Goal: Transaction & Acquisition: Purchase product/service

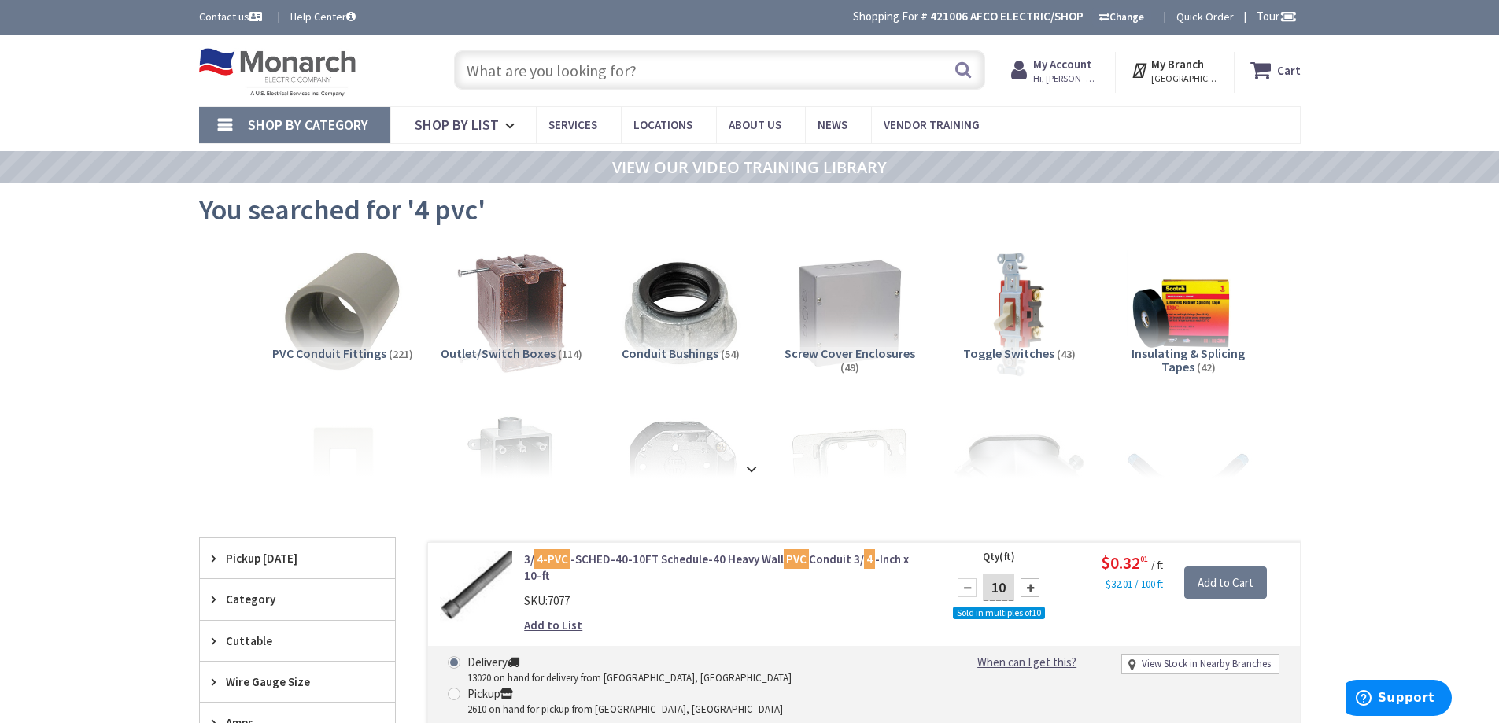
click at [631, 76] on input "text" at bounding box center [719, 69] width 531 height 39
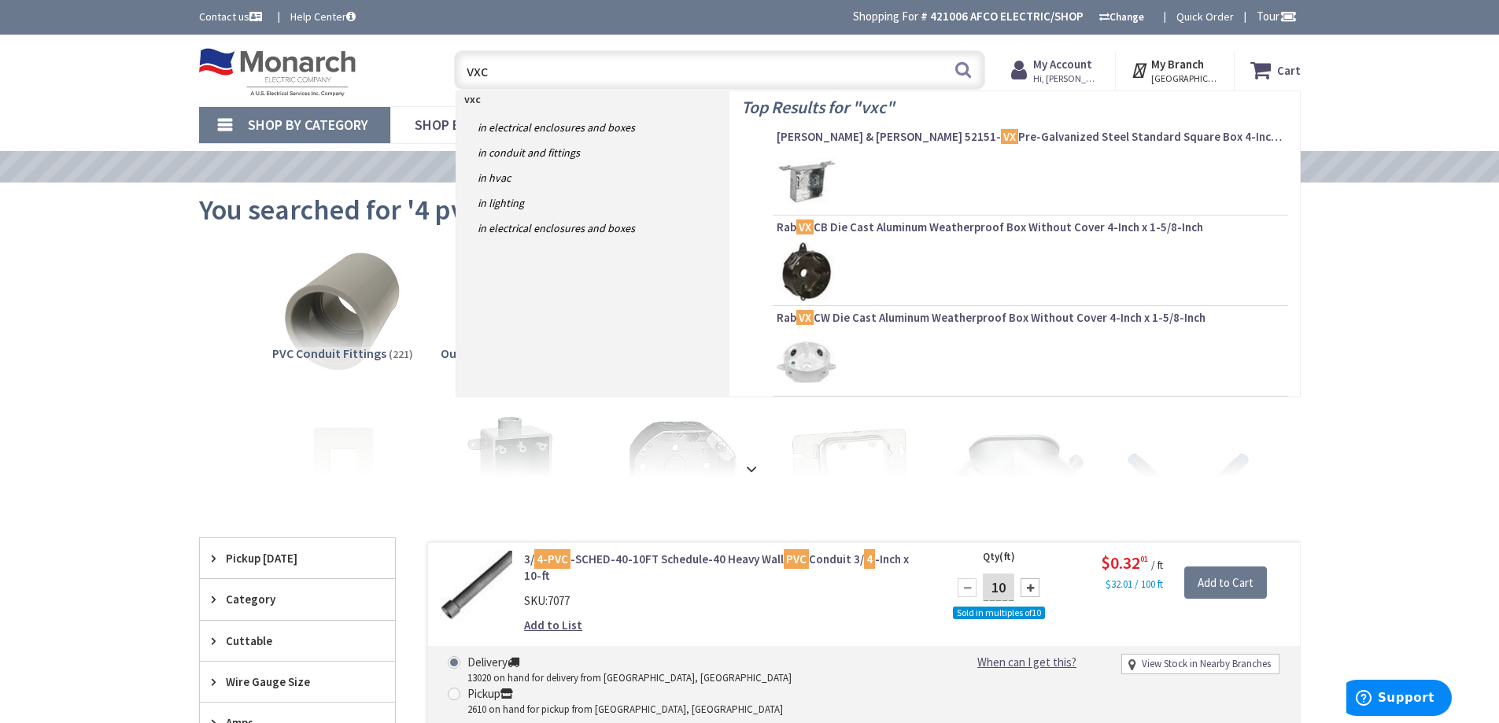
type input "vxcb"
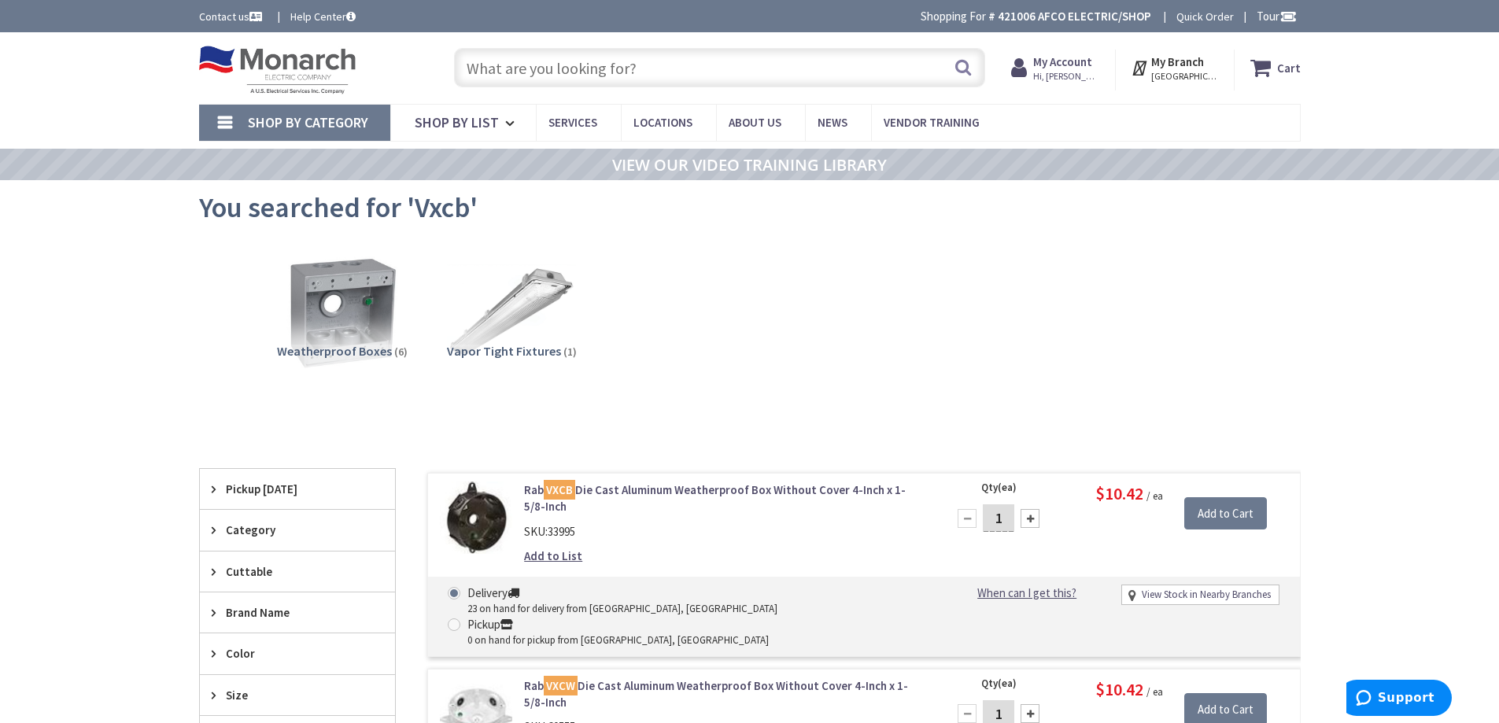
type input "Phil Rizzuto Park, &, North Ave, Elizabeth, NJ 07208, USA"
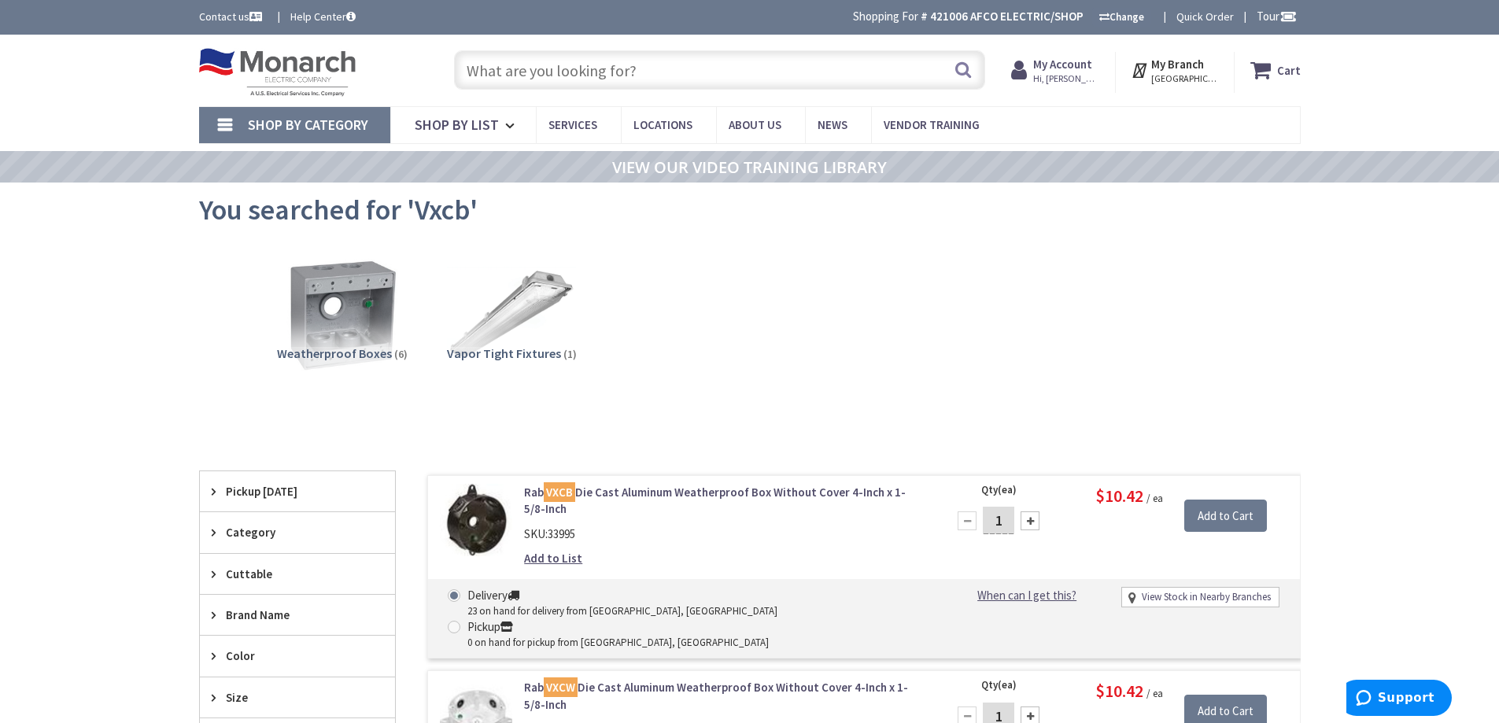
click at [680, 76] on input "text" at bounding box center [719, 69] width 531 height 39
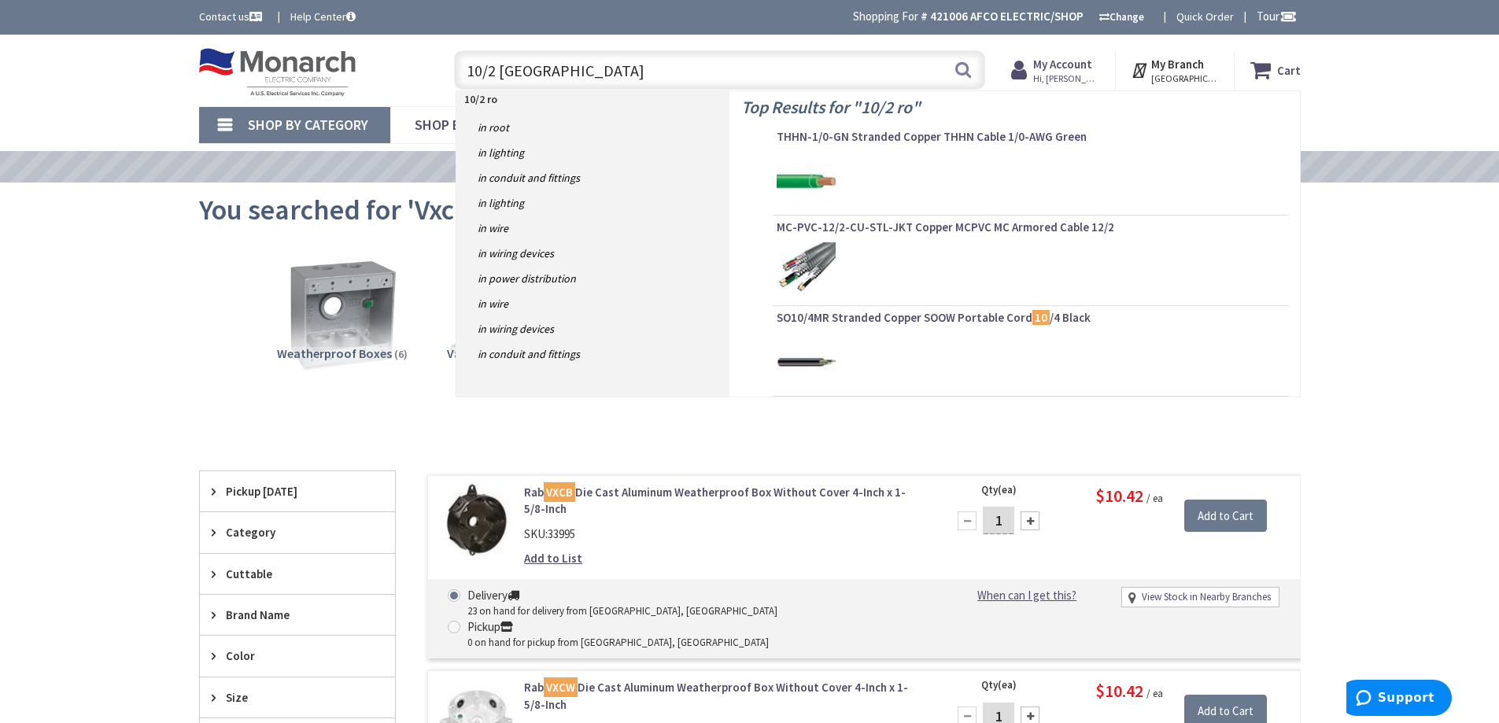
type input "10/2 romex"
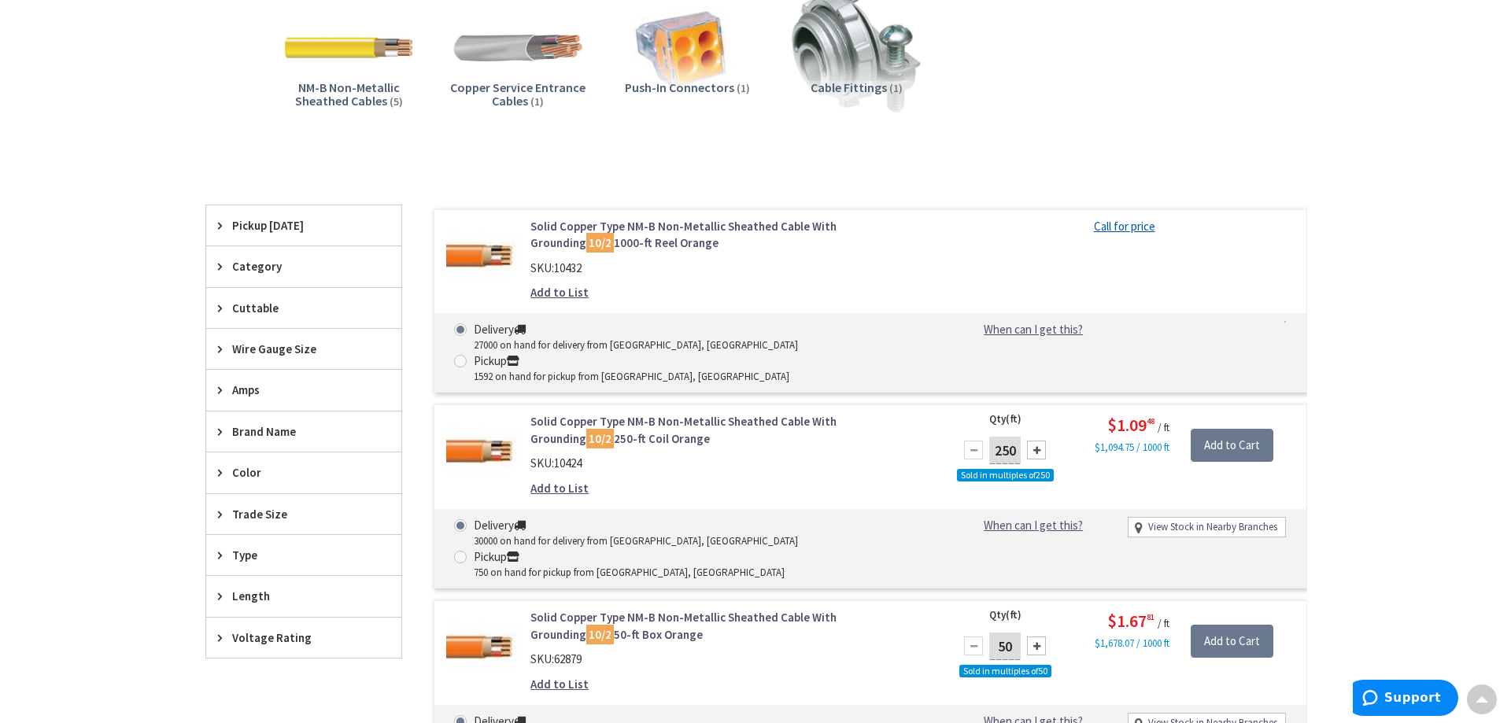
scroll to position [315, 0]
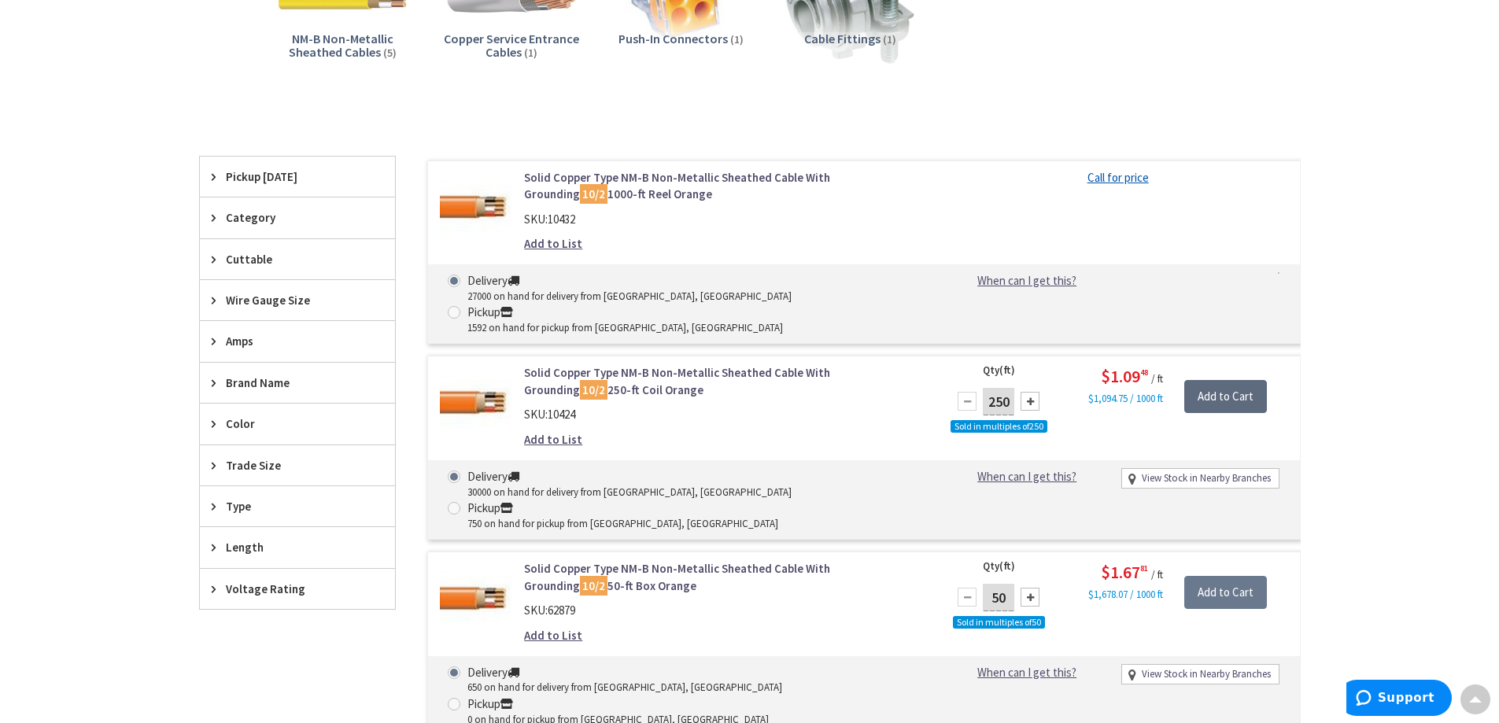
click at [1210, 380] on input "Add to Cart" at bounding box center [1225, 396] width 83 height 33
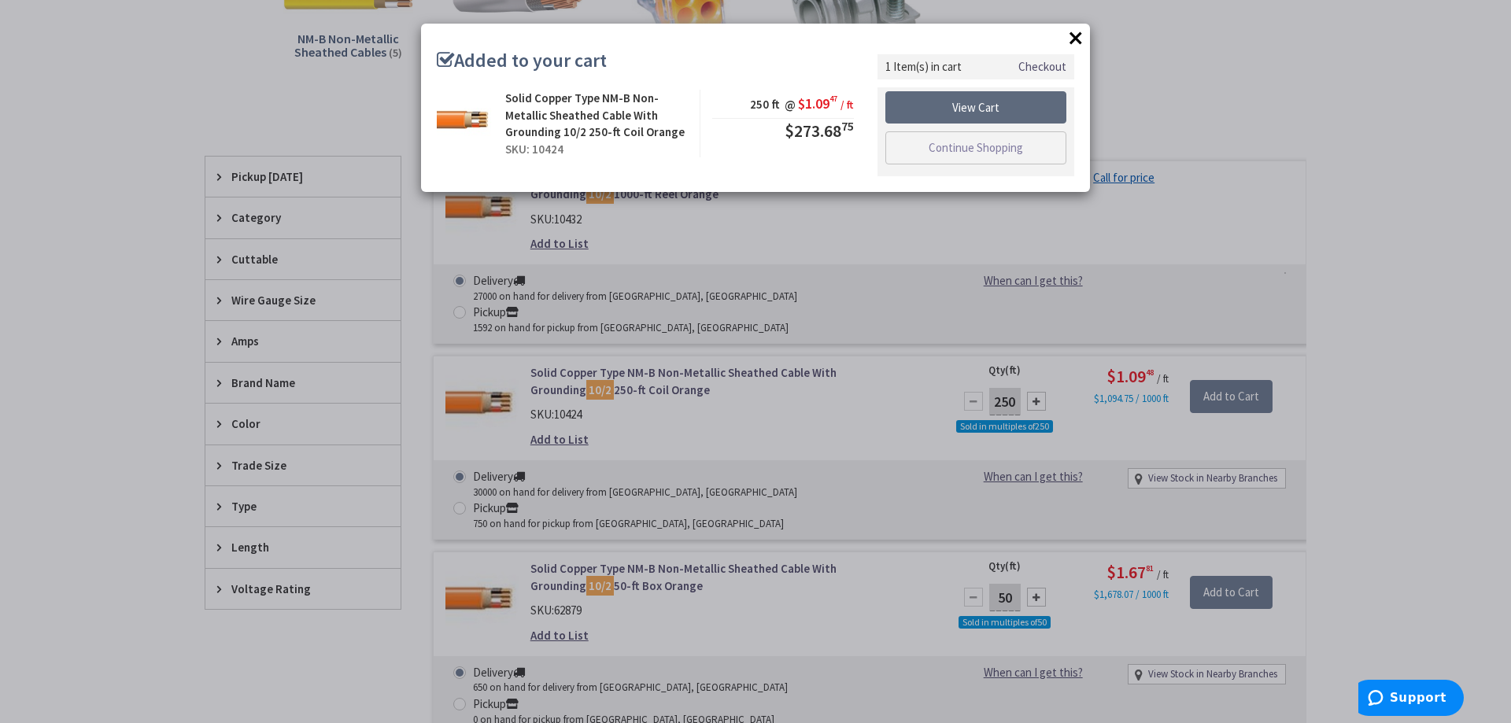
click at [984, 111] on link "View Cart" at bounding box center [975, 107] width 181 height 33
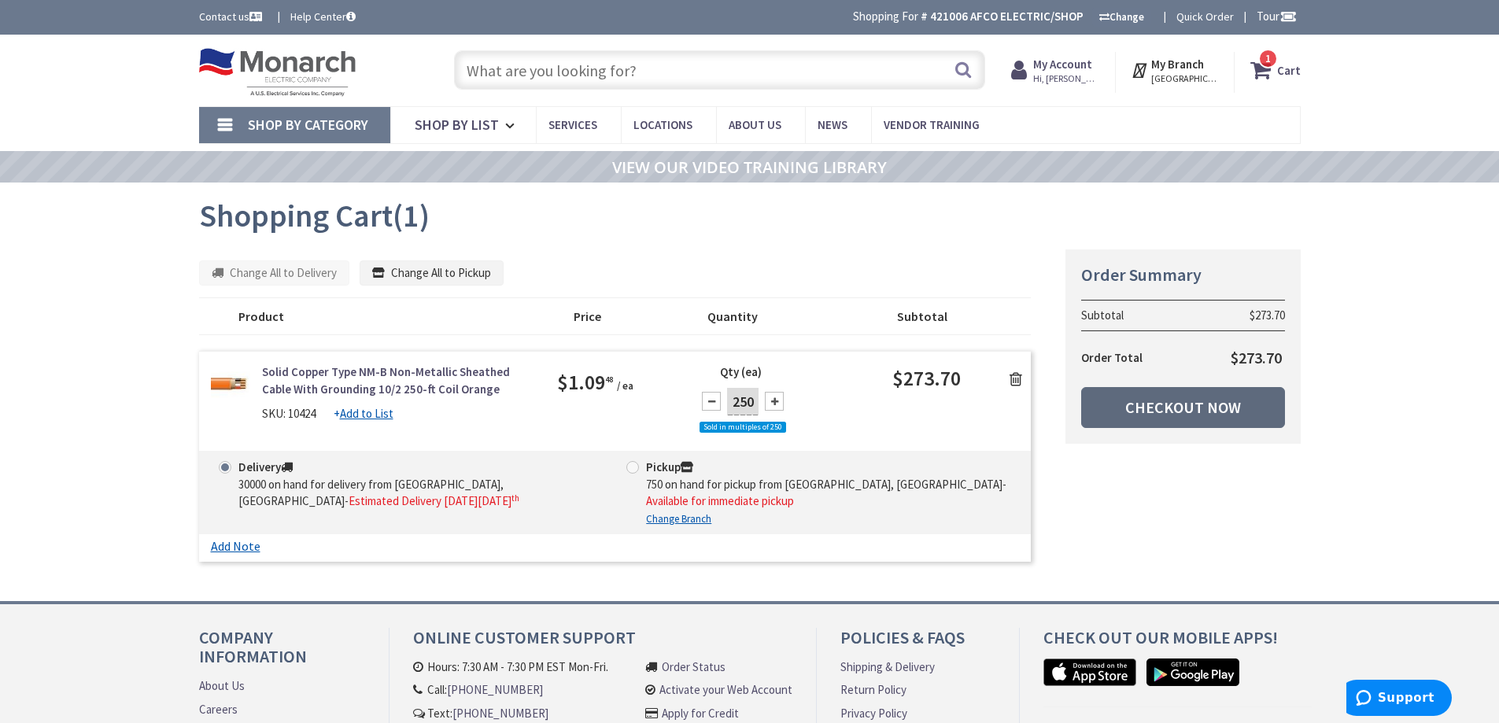
click at [1175, 413] on link "Checkout Now" at bounding box center [1183, 407] width 204 height 41
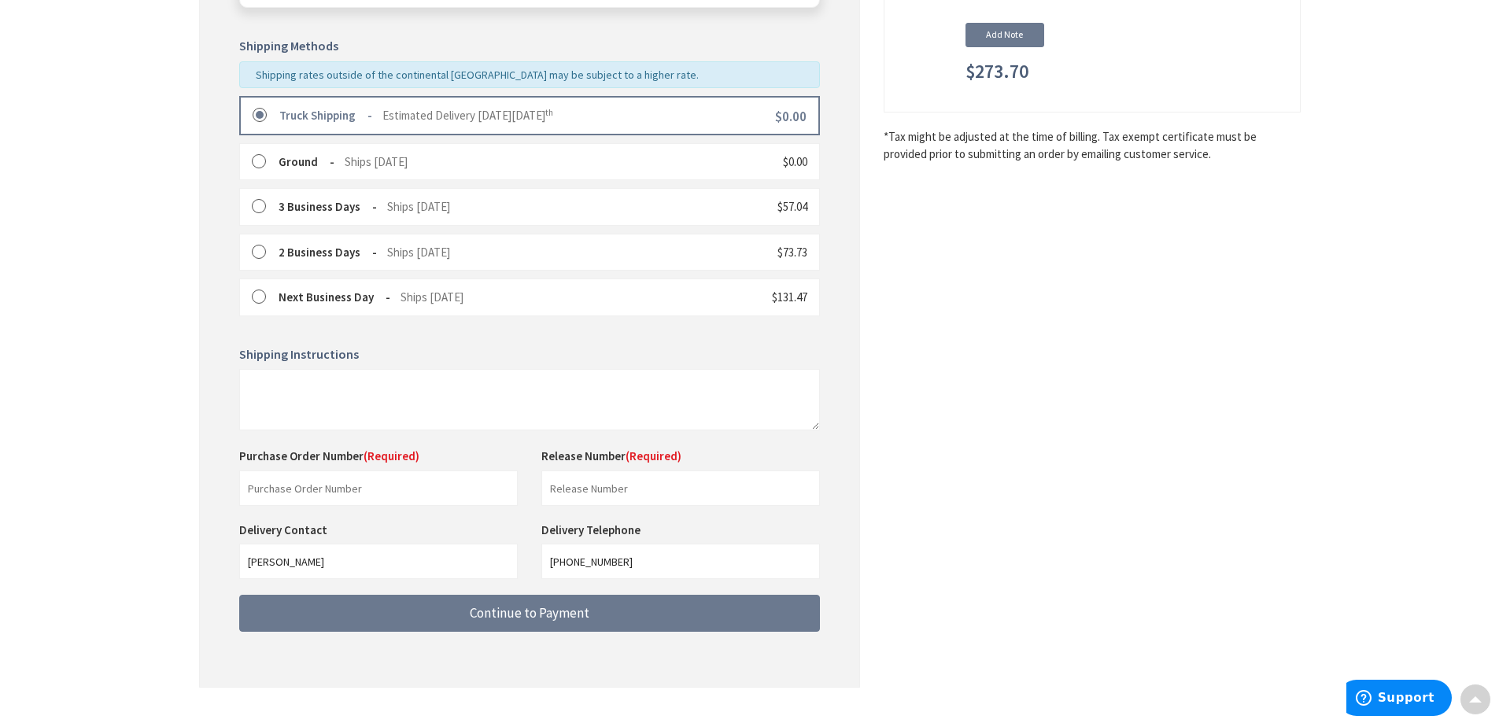
scroll to position [395, 0]
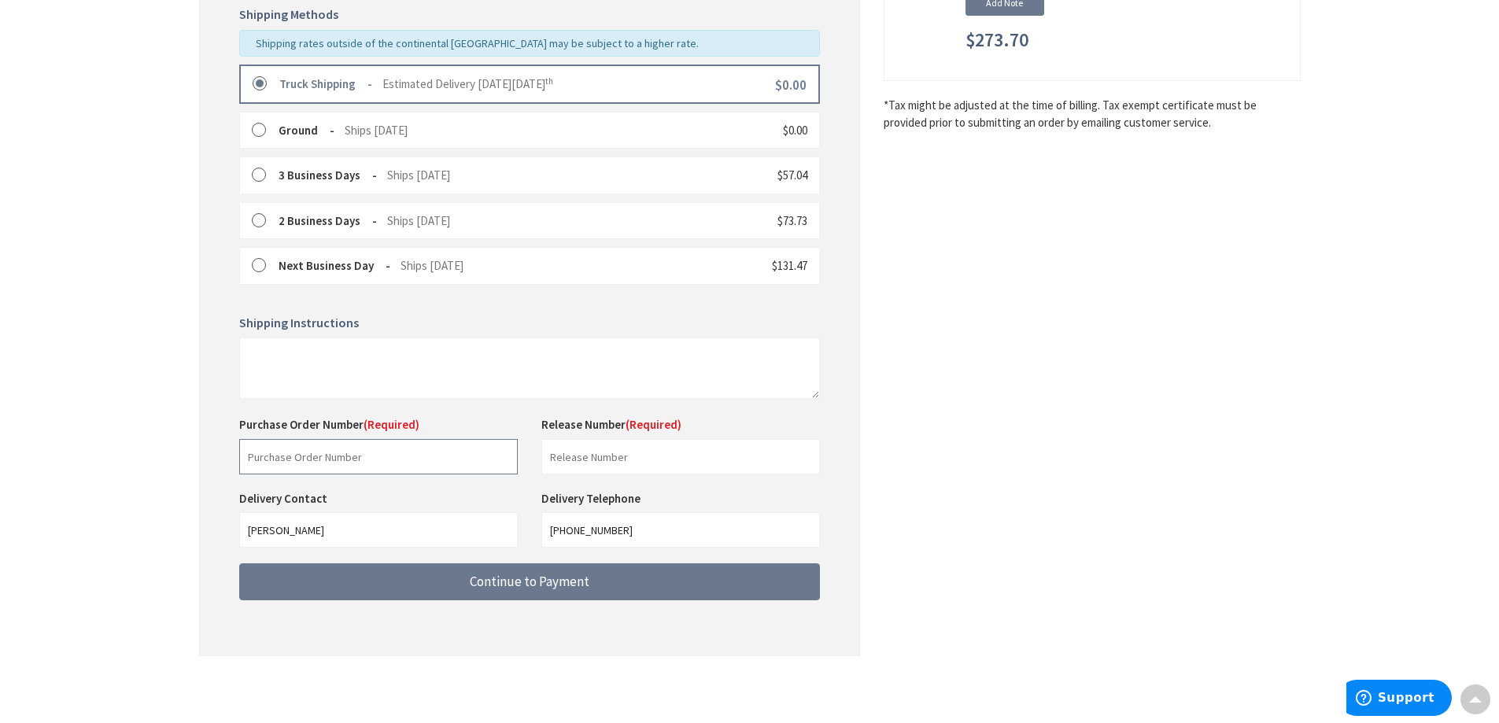
click at [347, 456] on input "text" at bounding box center [378, 456] width 279 height 35
type input "[STREET_ADDRESS]"
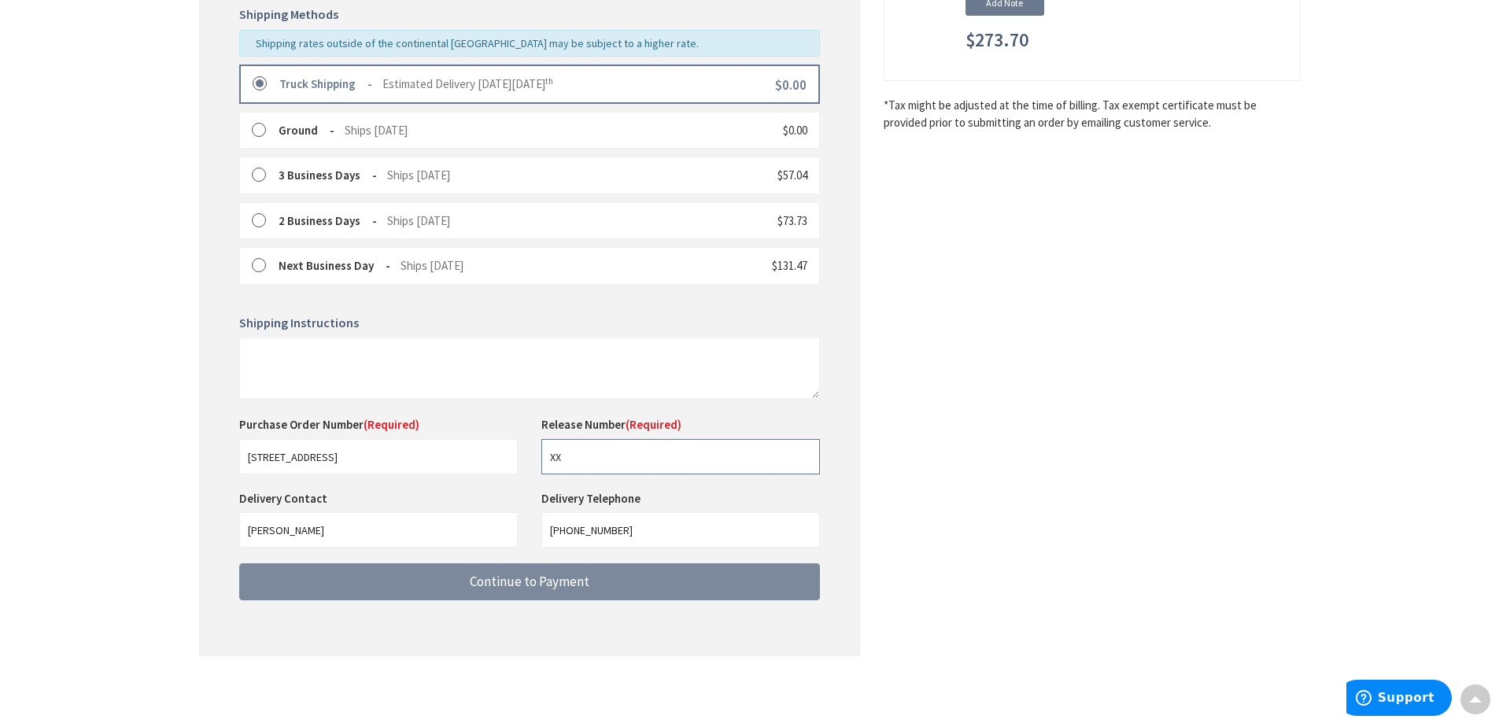
type input "XX"
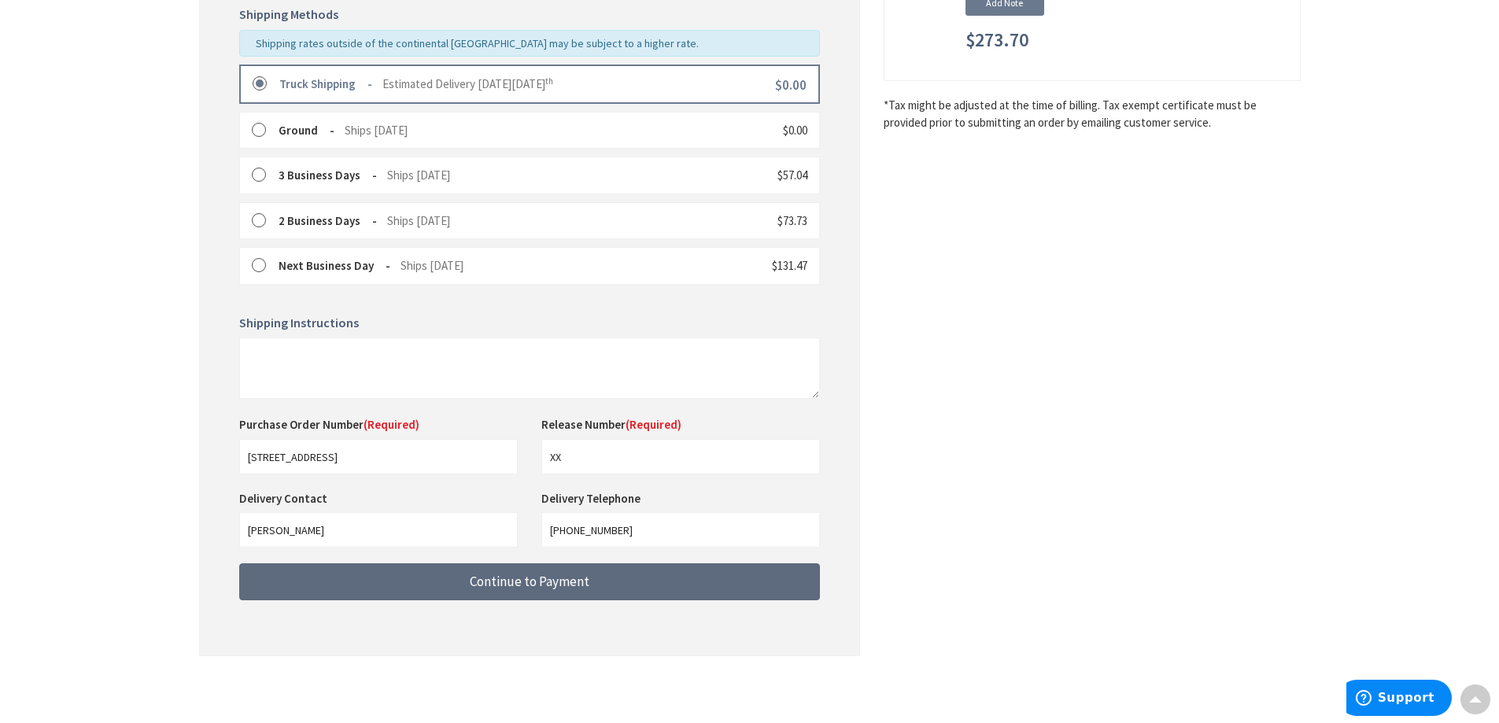
click at [489, 581] on span "Continue to Payment" at bounding box center [530, 581] width 120 height 17
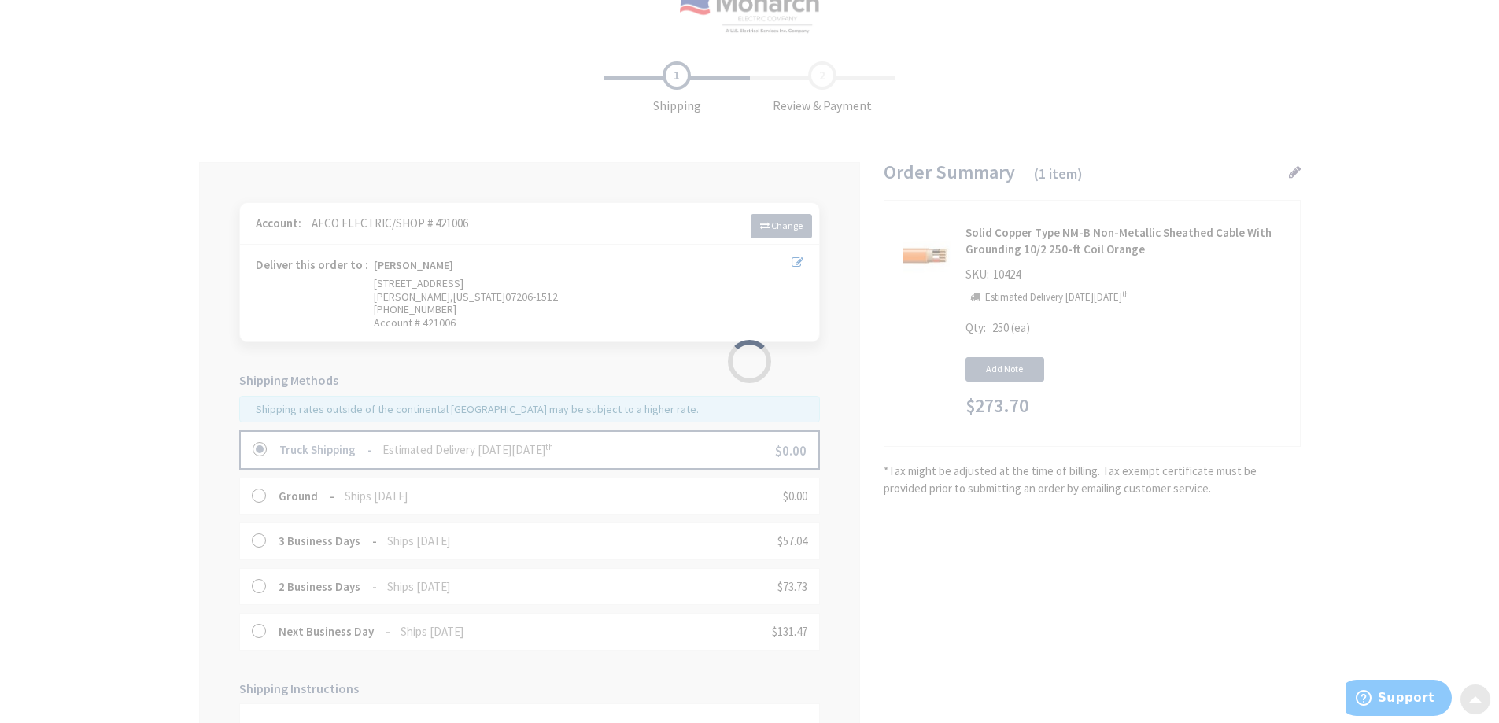
scroll to position [2, 0]
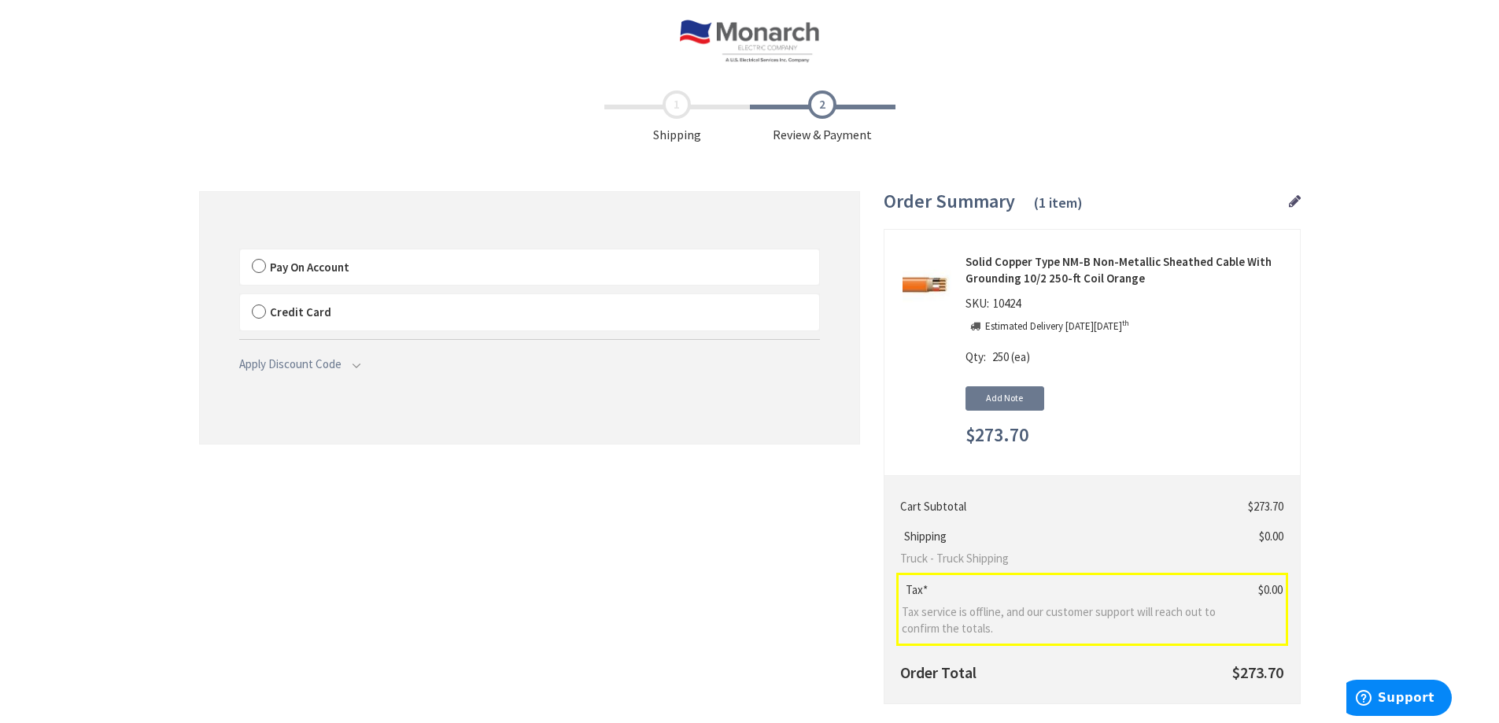
click at [259, 265] on label "Pay On Account" at bounding box center [529, 267] width 579 height 36
click at [240, 253] on input "Pay On Account" at bounding box center [240, 253] width 0 height 0
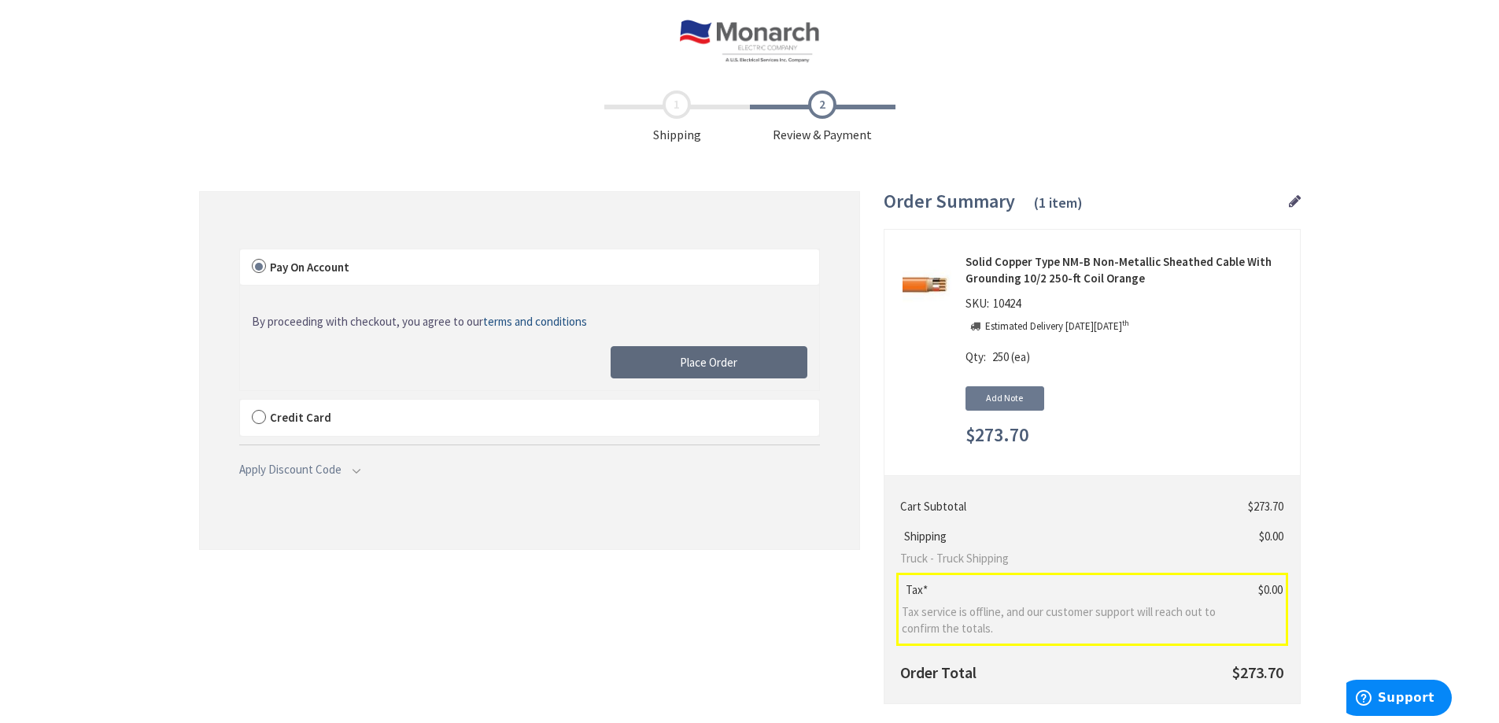
click at [705, 366] on span "Place Order" at bounding box center [708, 362] width 57 height 15
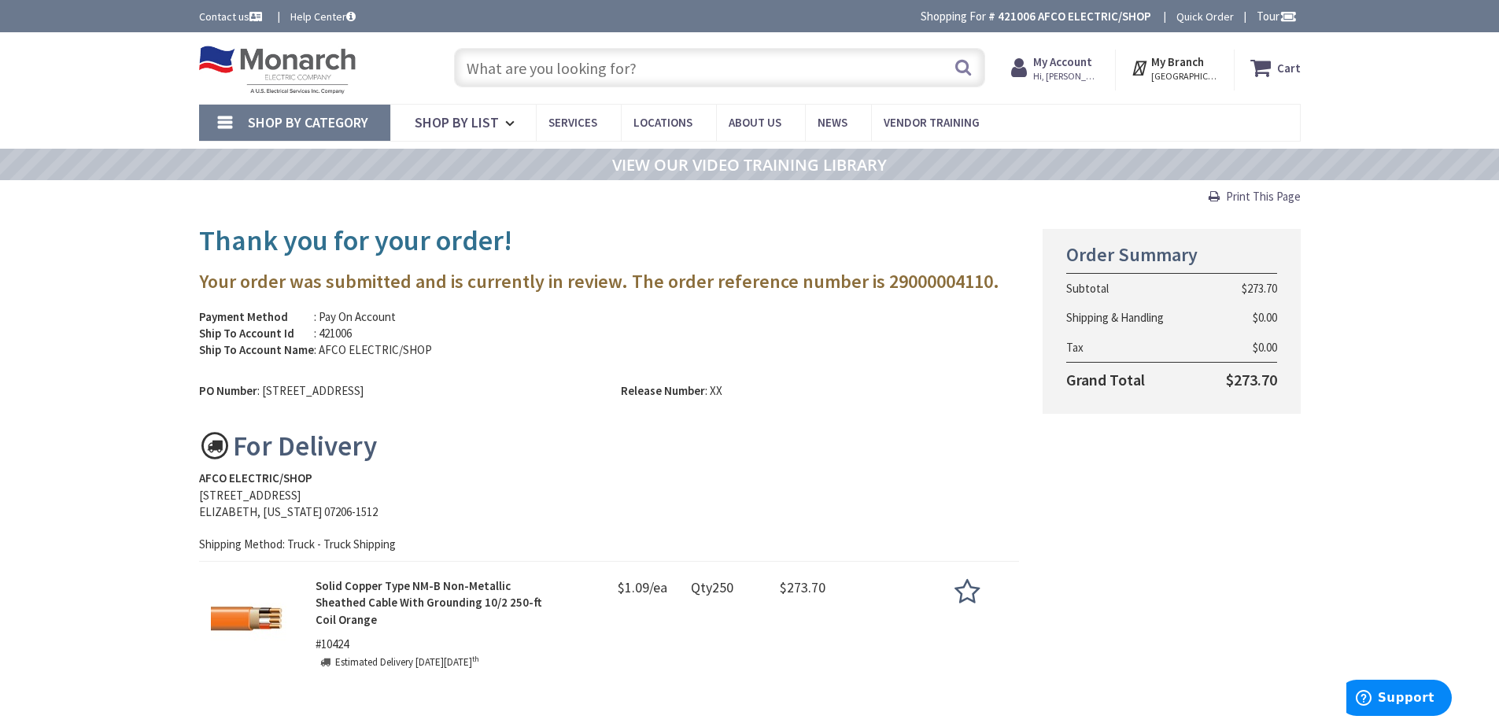
click at [656, 65] on input "text" at bounding box center [719, 67] width 531 height 39
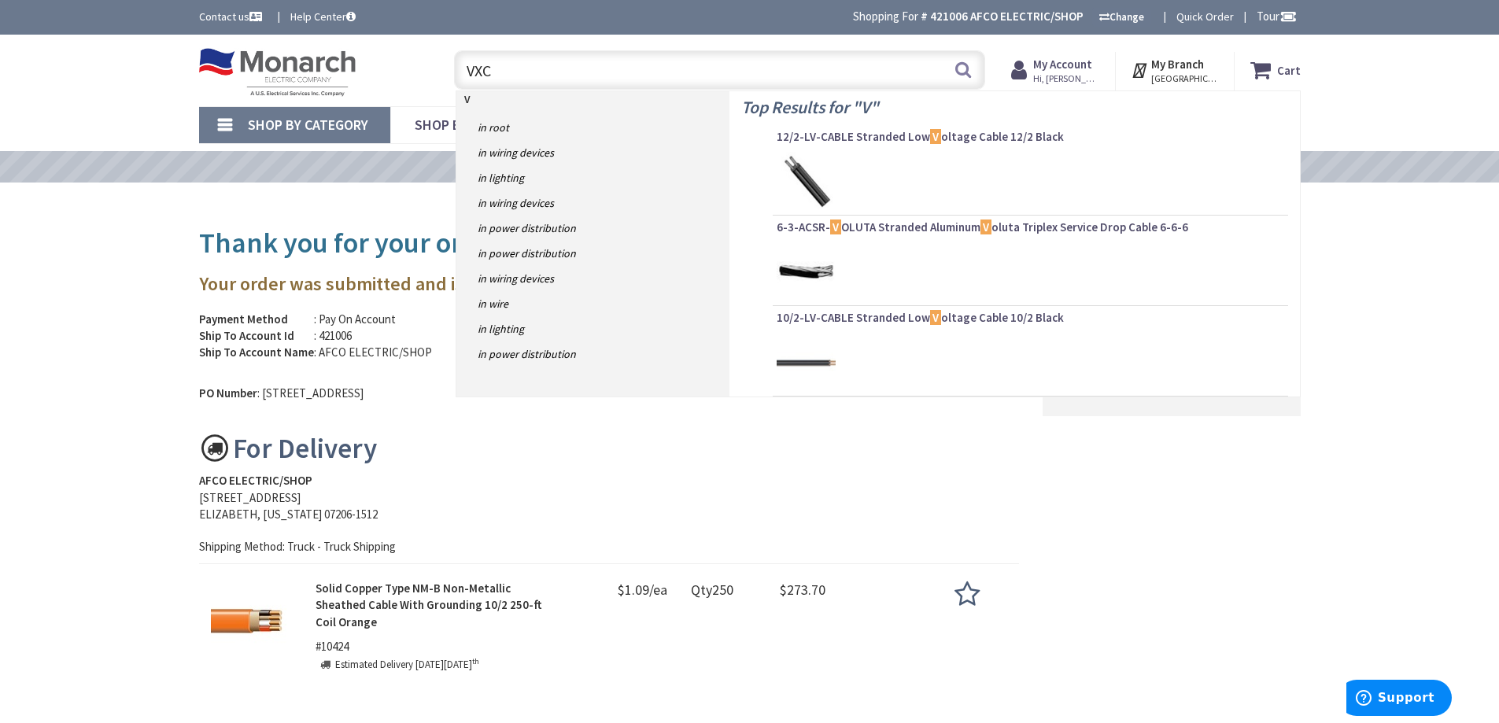
type input "VXCB"
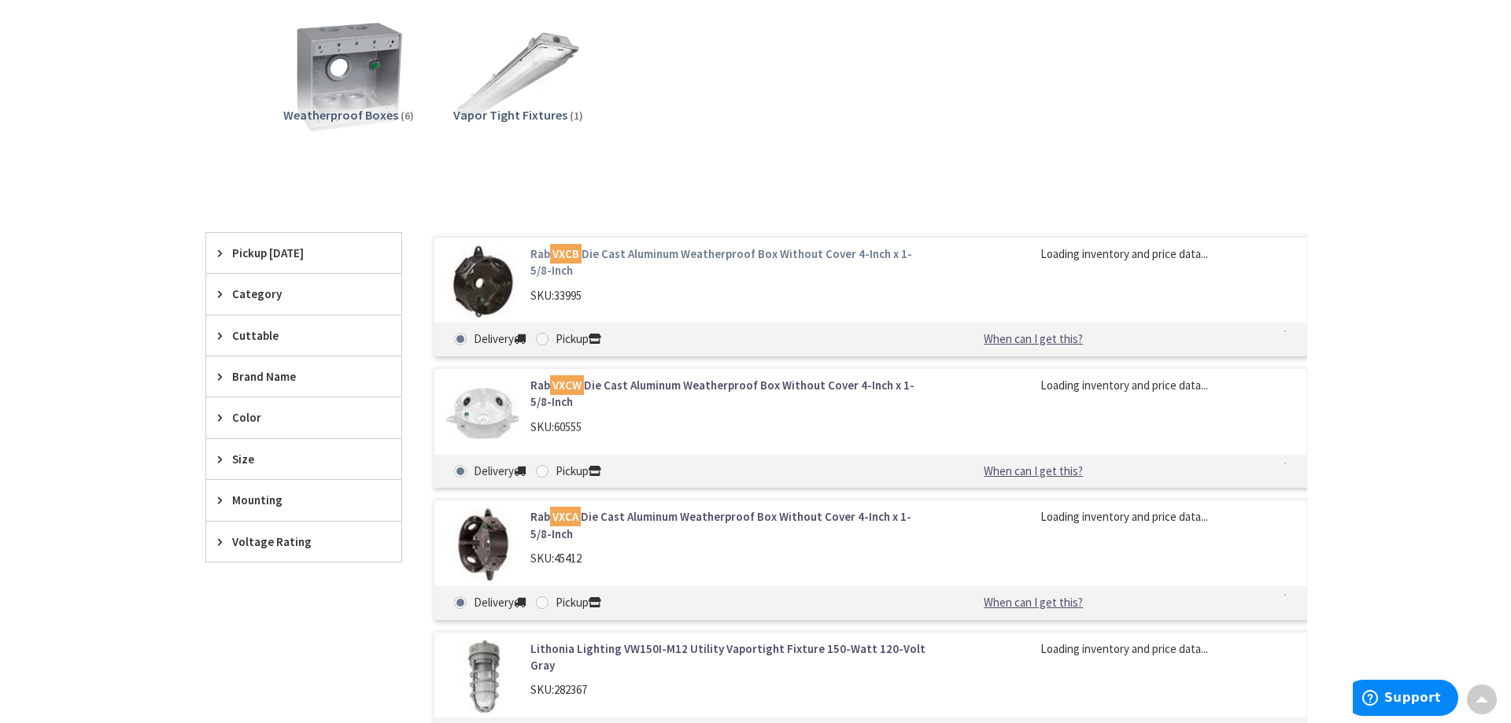
scroll to position [238, 0]
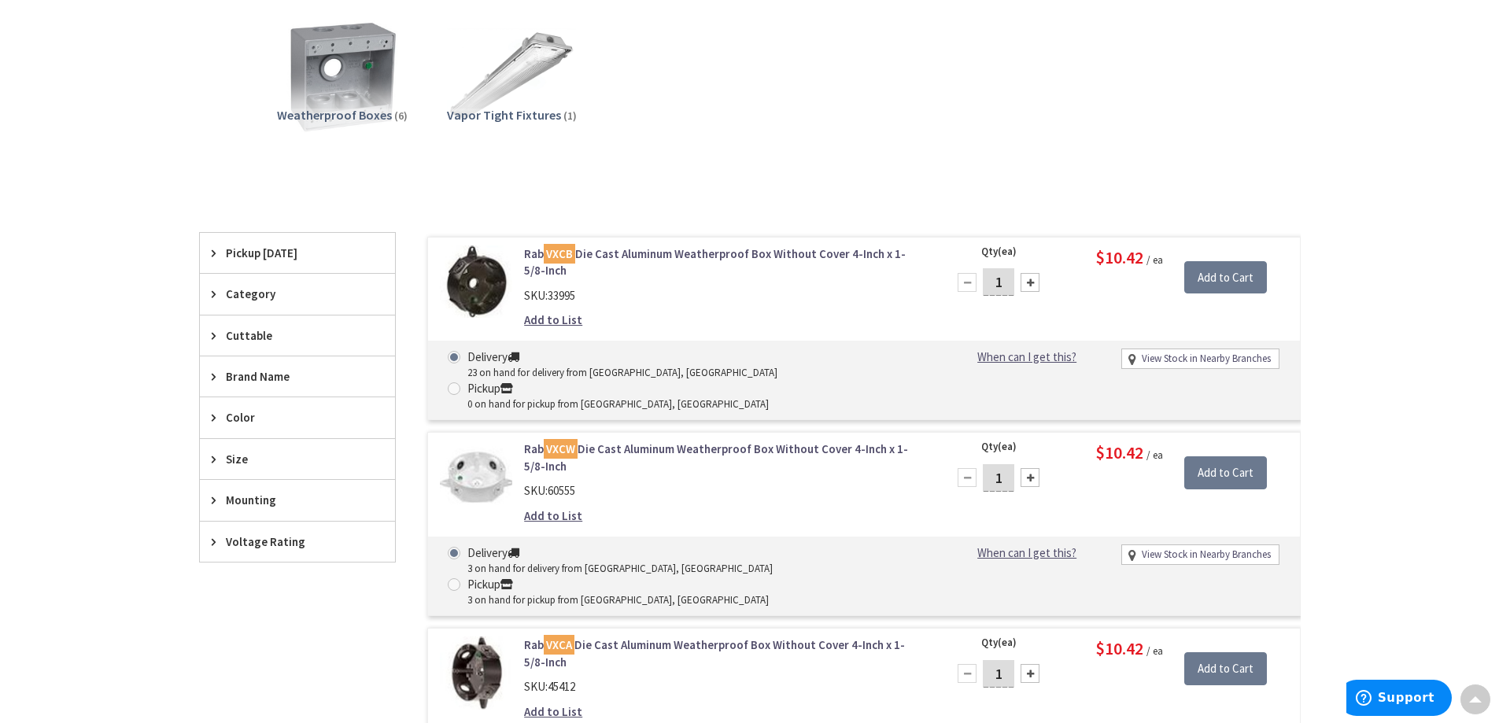
click at [1029, 286] on div at bounding box center [1030, 282] width 19 height 19
type input "2"
click at [1195, 275] on input "Add to Cart" at bounding box center [1225, 277] width 83 height 33
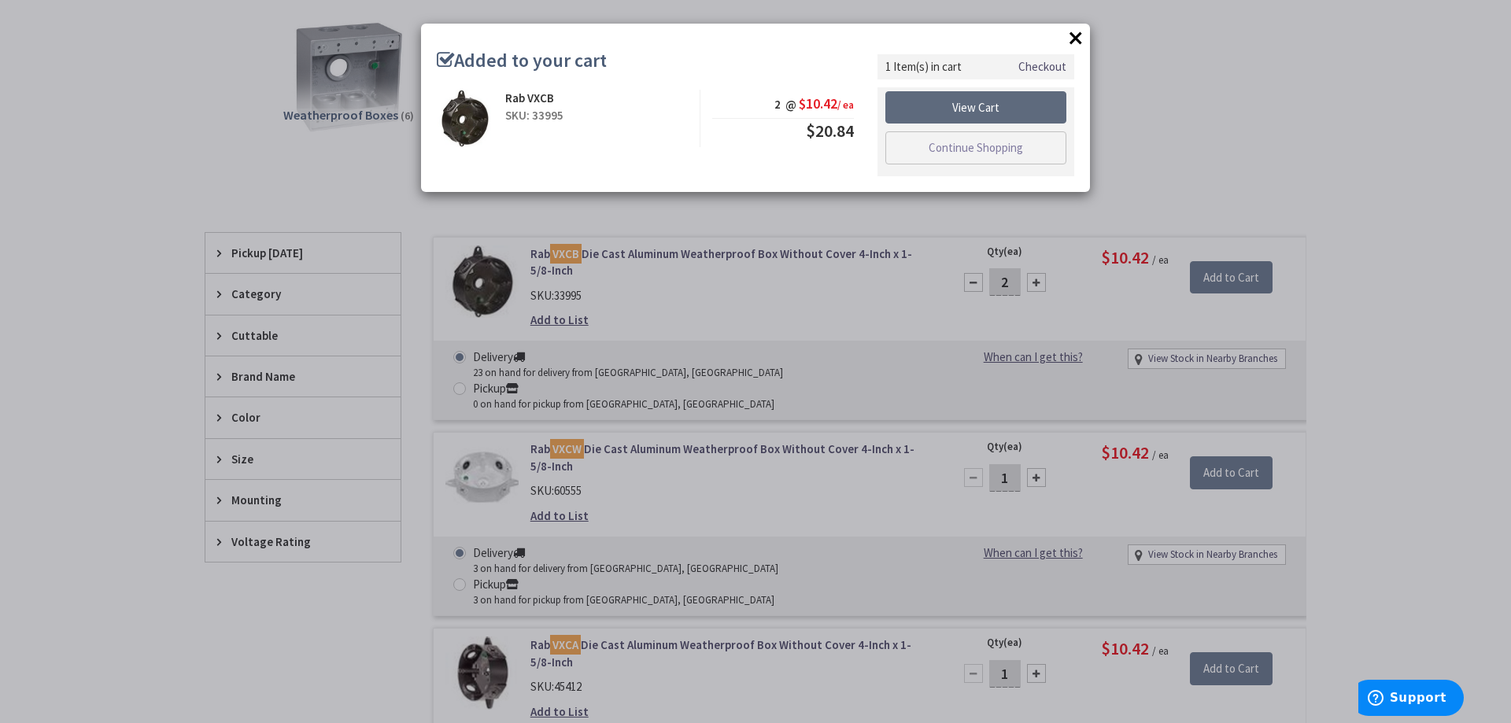
click at [956, 113] on link "View Cart" at bounding box center [975, 107] width 181 height 33
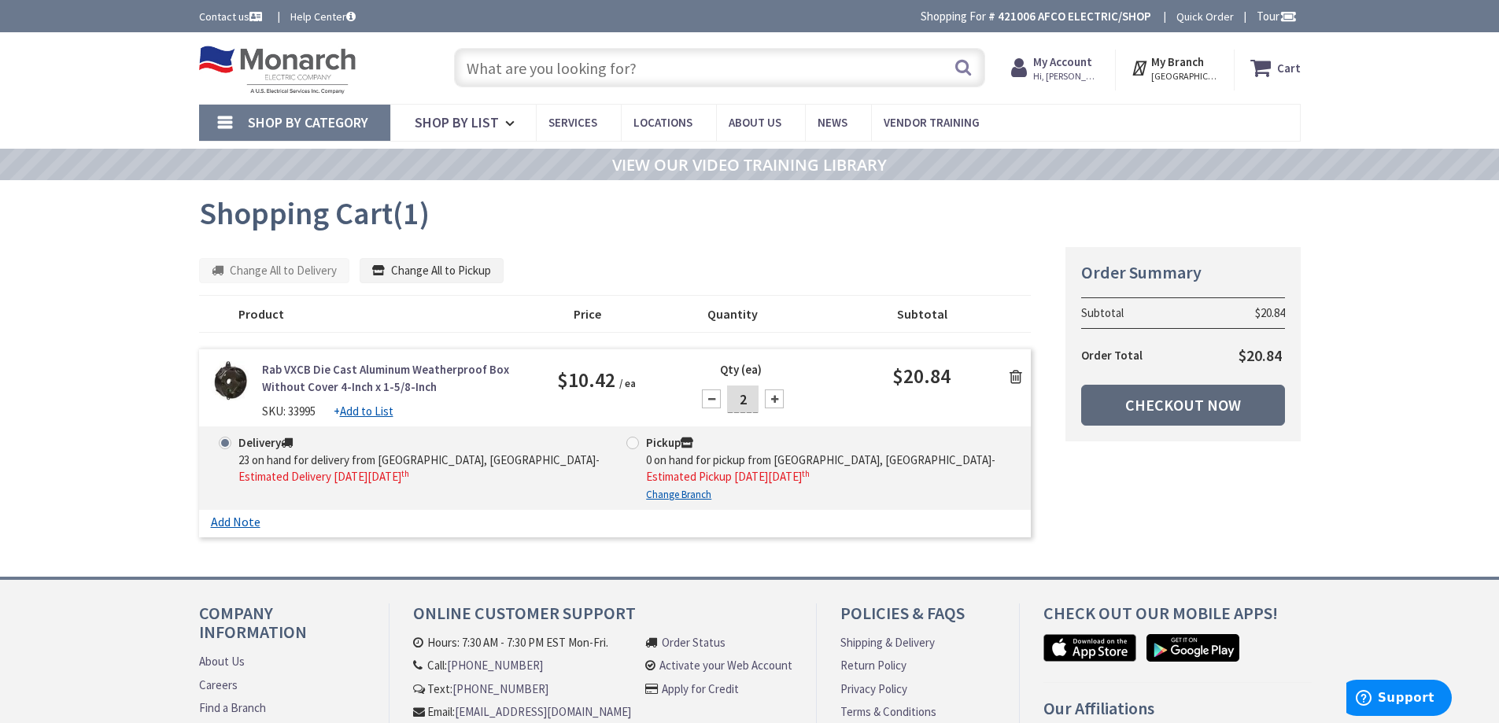
click at [1155, 404] on link "Checkout Now" at bounding box center [1183, 405] width 204 height 41
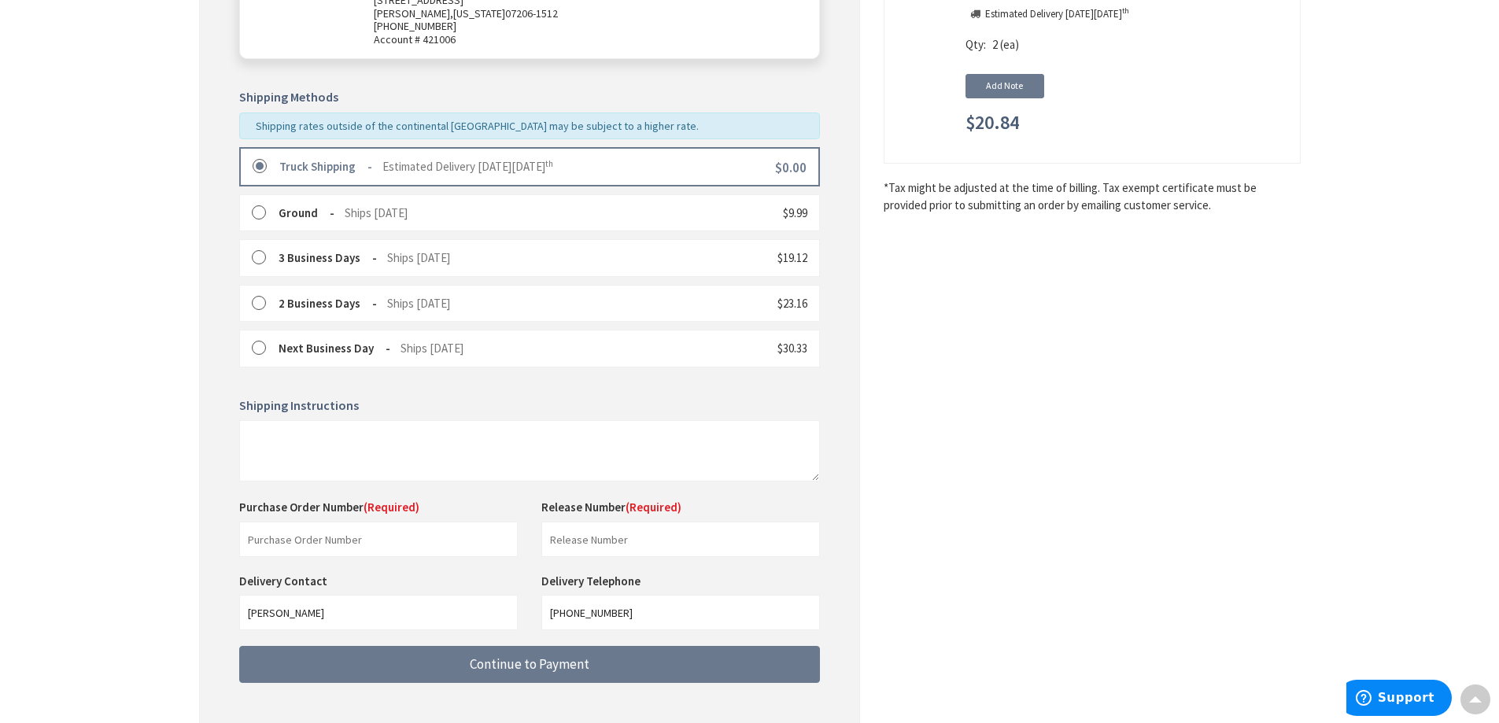
scroll to position [395, 0]
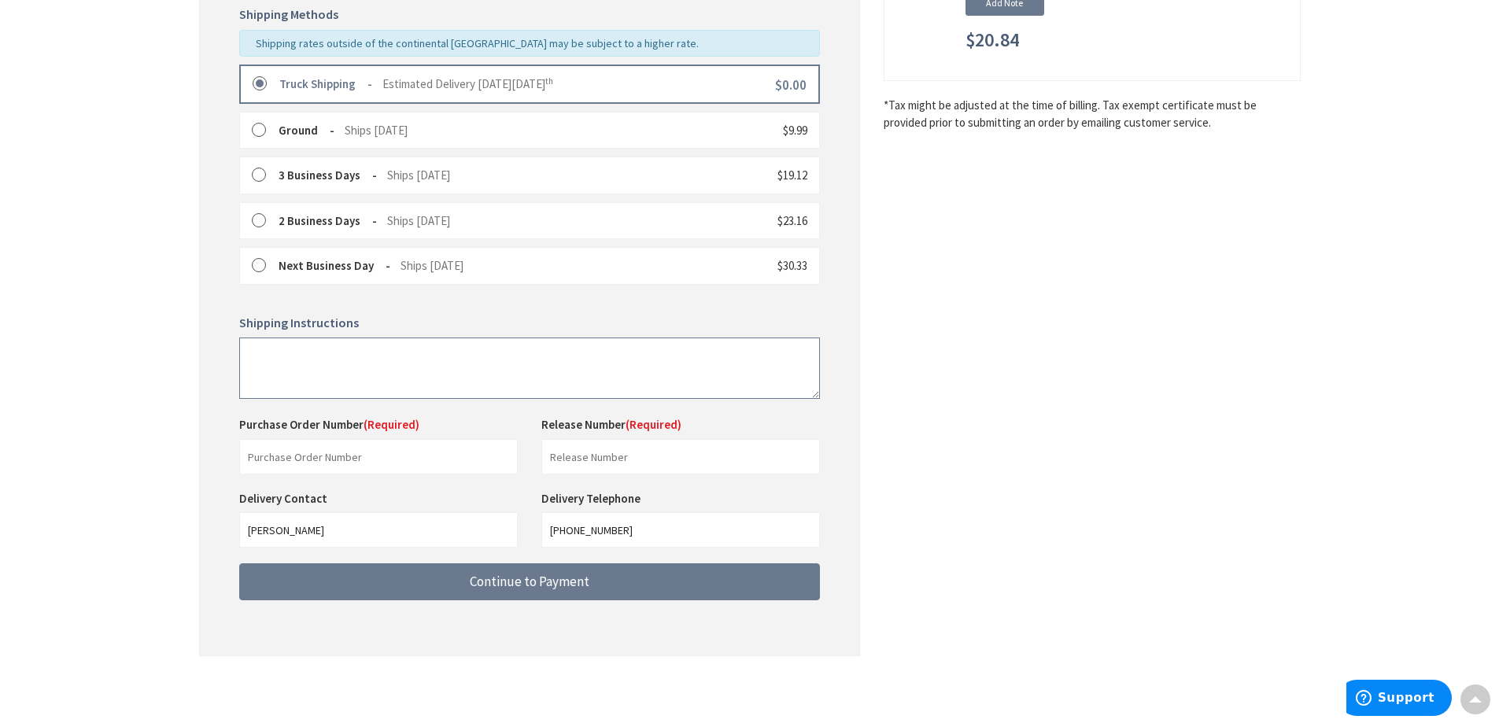
click at [431, 360] on textarea at bounding box center [529, 368] width 581 height 61
type textarea "PLEASE DELIVER BEFORE 9AM"
click at [427, 464] on input "text" at bounding box center [378, 456] width 279 height 35
type input "255 RIDGE RD"
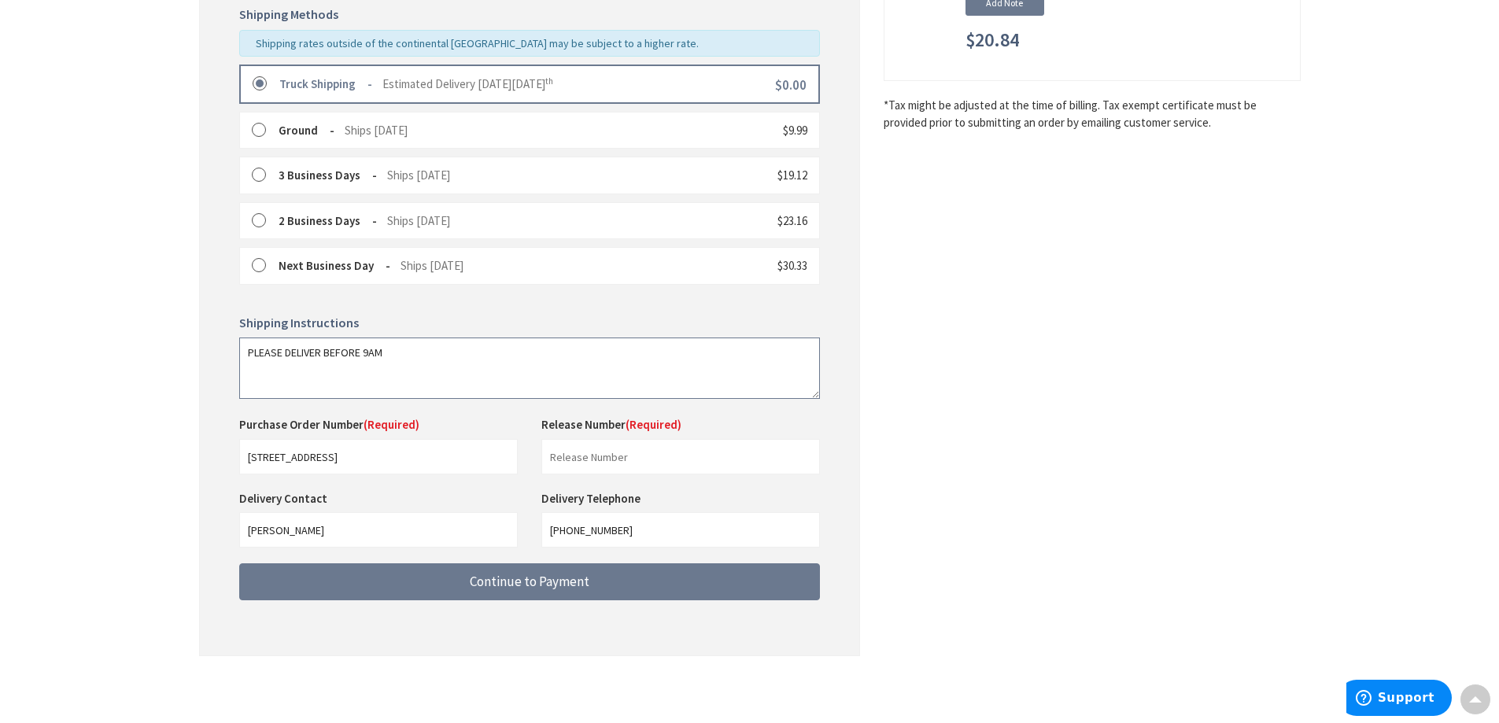
click at [431, 349] on textarea "PLEASE DELIVER BEFORE 9AM" at bounding box center [529, 368] width 581 height 61
type textarea "PLEASE DELIVER BEFORE 9AM; SOMEONE WILL BE HERE AT 6AM"
click at [562, 462] on input "text" at bounding box center [680, 456] width 279 height 35
type input "XX"
click at [902, 474] on div "Shipping Review & Payment Estimated Total $20.84 1 Some items on your order are…" at bounding box center [750, 180] width 1102 height 984
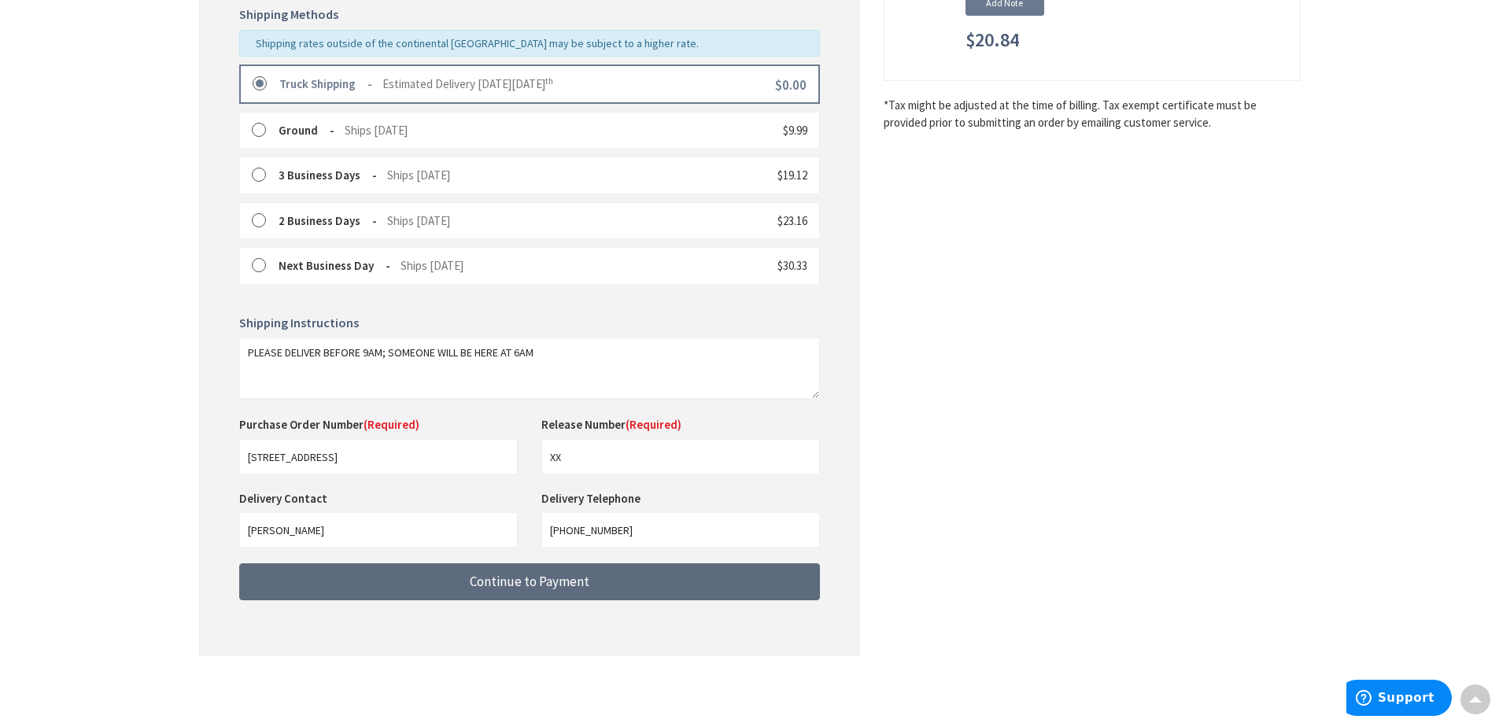
click at [534, 575] on span "Continue to Payment" at bounding box center [530, 581] width 120 height 17
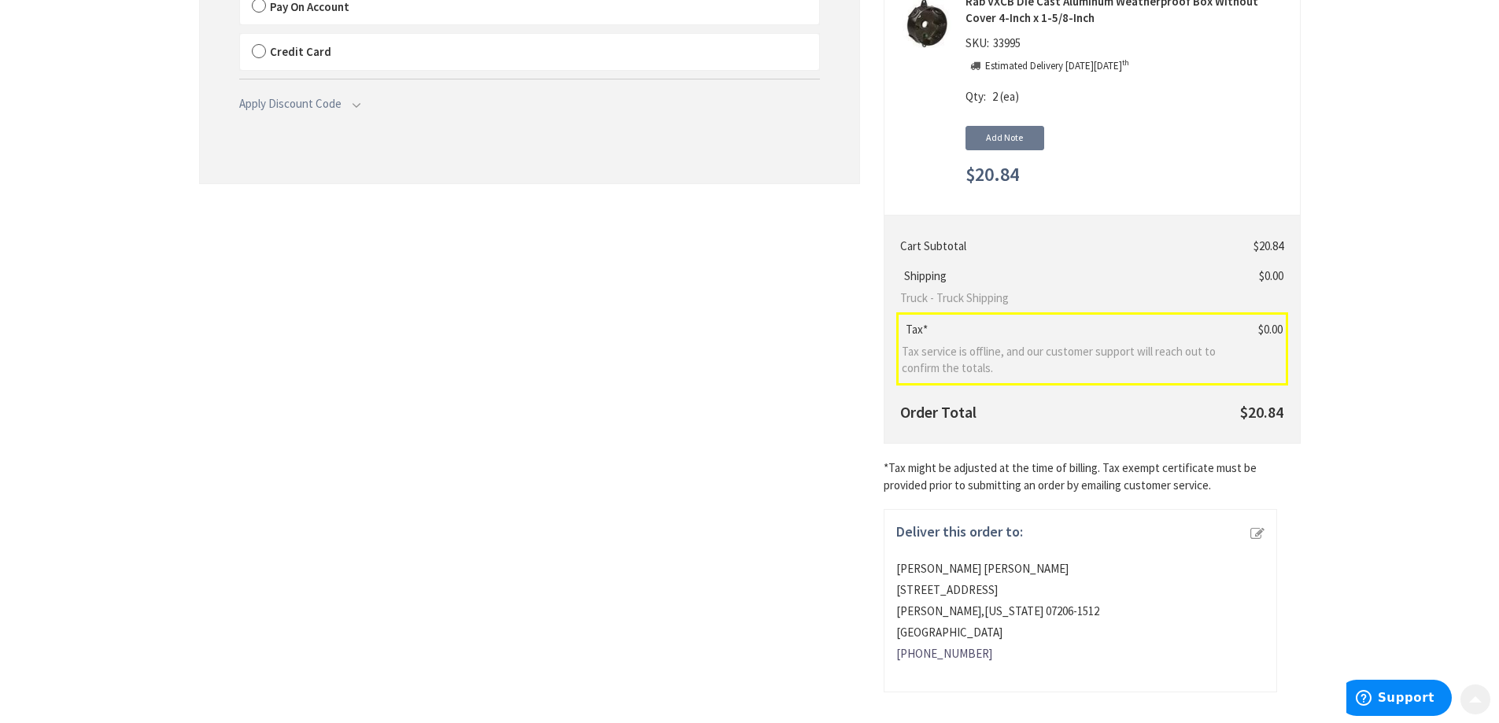
scroll to position [281, 0]
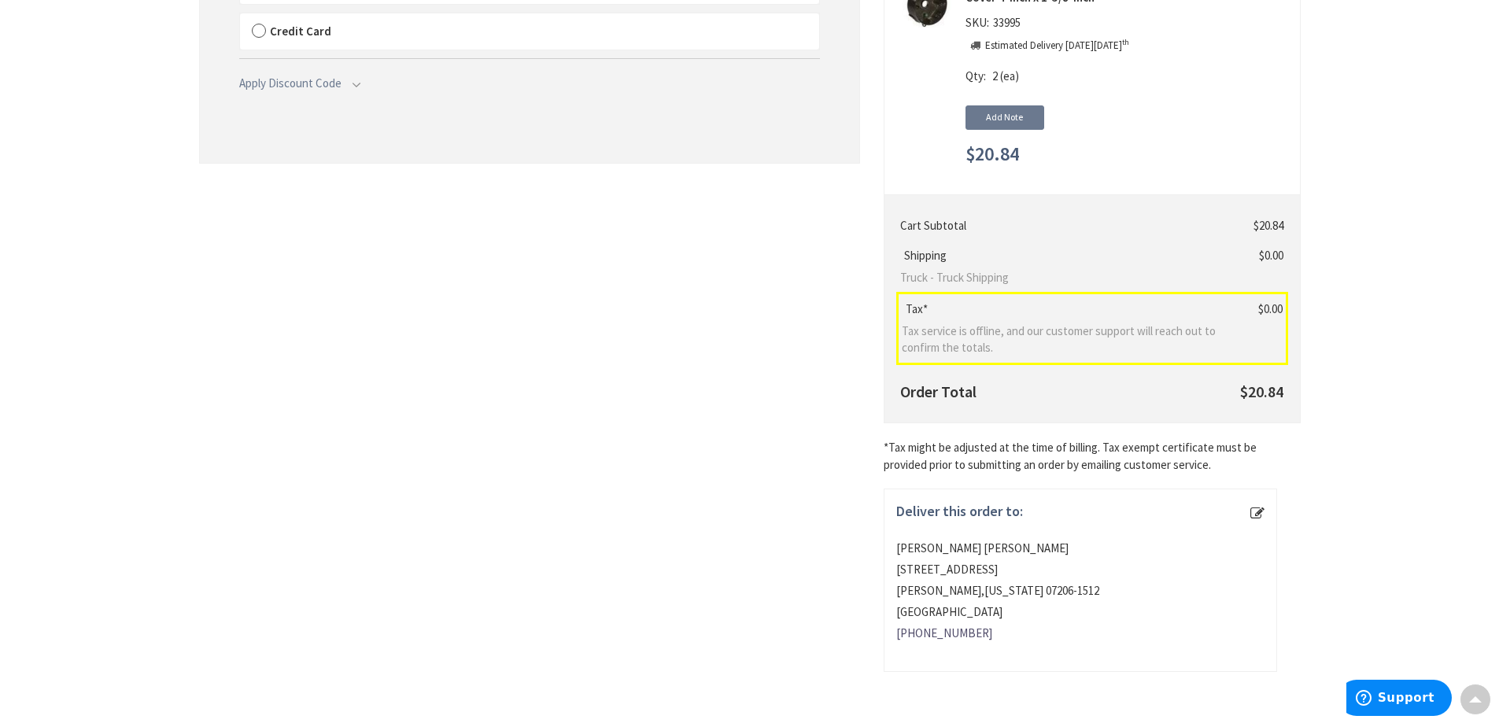
click at [1258, 509] on button "edit" at bounding box center [1257, 514] width 14 height 22
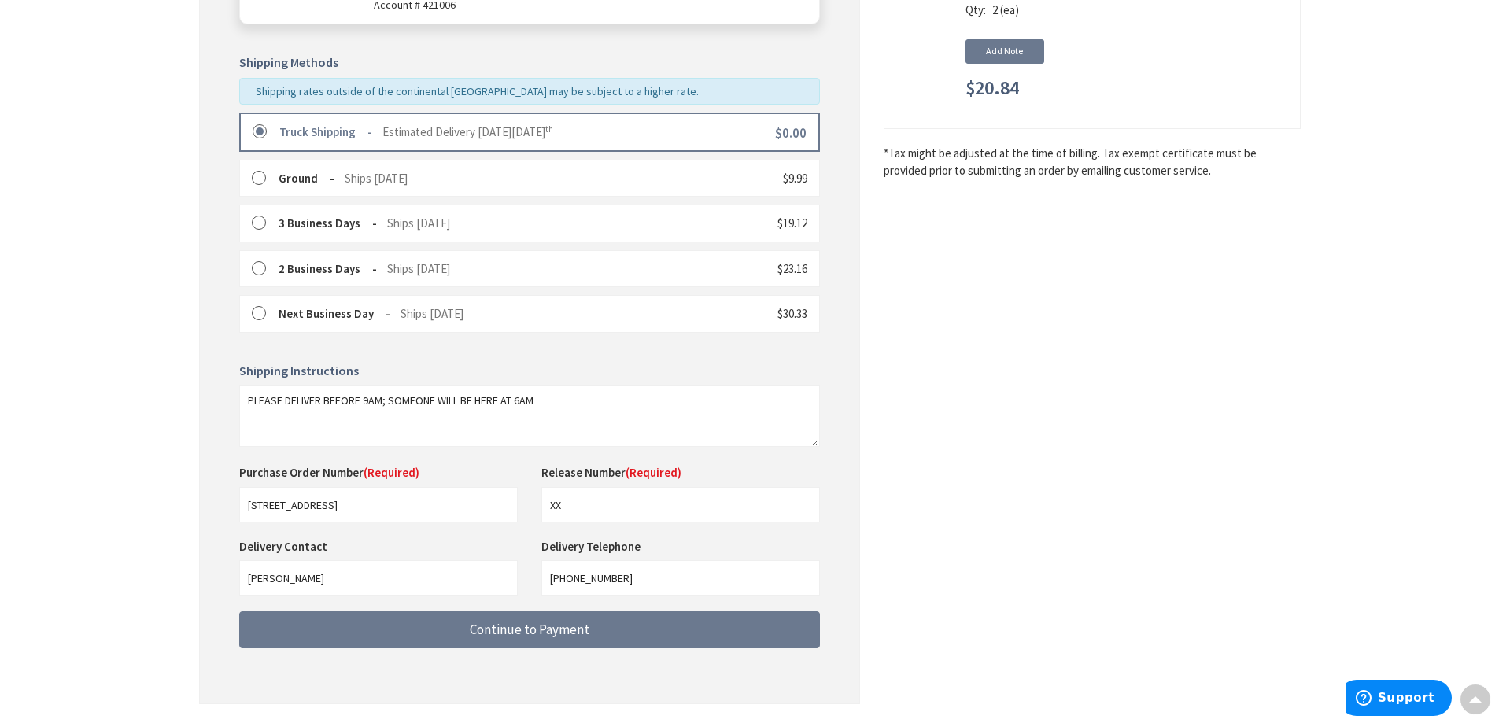
scroll to position [395, 0]
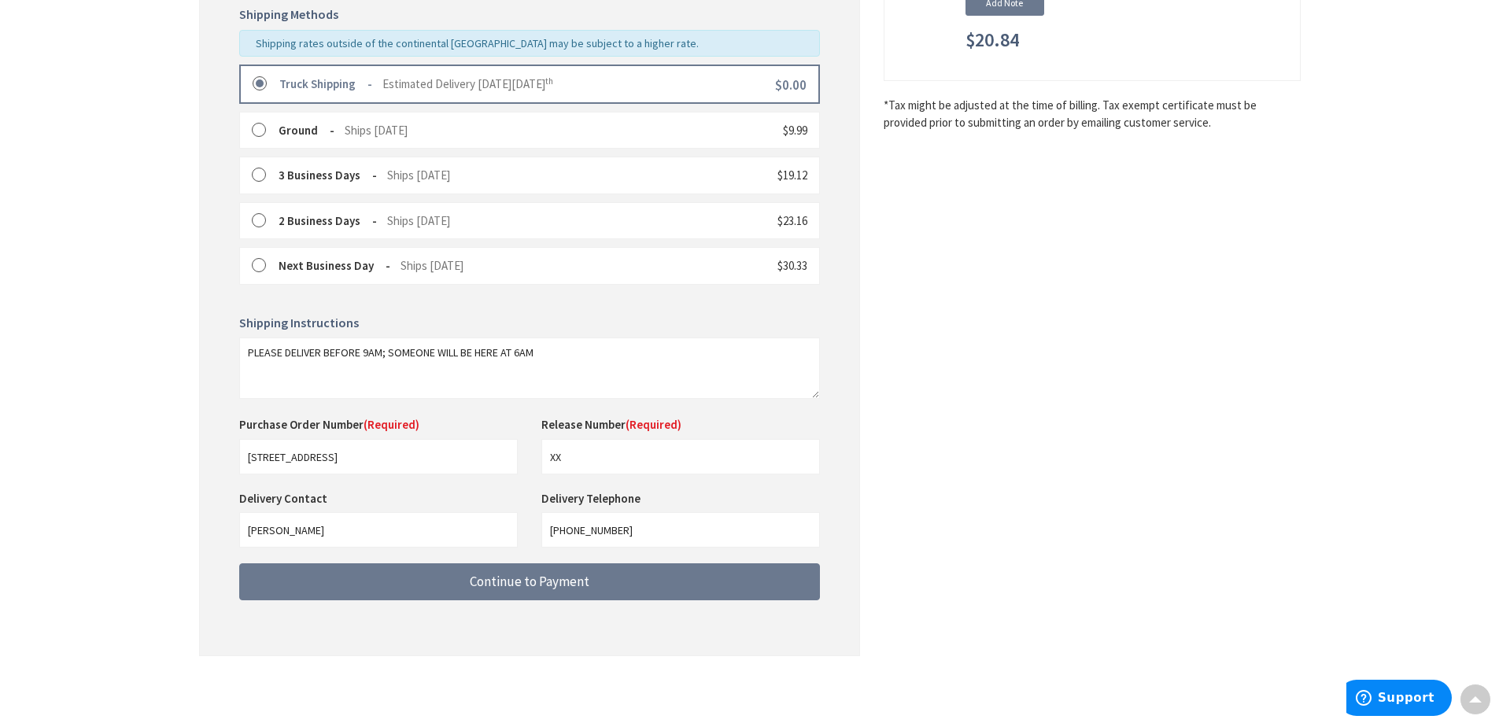
click at [545, 335] on div "Shipping Instructions PLEASE DELIVER BEFORE 9AM; SOMEONE WILL BE HERE AT 6AM Th…" at bounding box center [529, 403] width 581 height 174
click at [548, 353] on textarea "PLEASE DELIVER BEFORE 9AM; SOMEONE WILL BE HERE AT 6AM" at bounding box center [529, 368] width 581 height 61
drag, startPoint x: 438, startPoint y: 353, endPoint x: 473, endPoint y: 353, distance: 34.6
click at [473, 353] on textarea "PLEASE DELIVER BEFORE 9AM; SOMEONE WILL BE HERE AT 6AM" at bounding box center [529, 368] width 581 height 61
click at [563, 354] on textarea "PLEASE DELIVER BEFORE 9AM; SOMEONE IS HERE AT 6AM" at bounding box center [529, 368] width 581 height 61
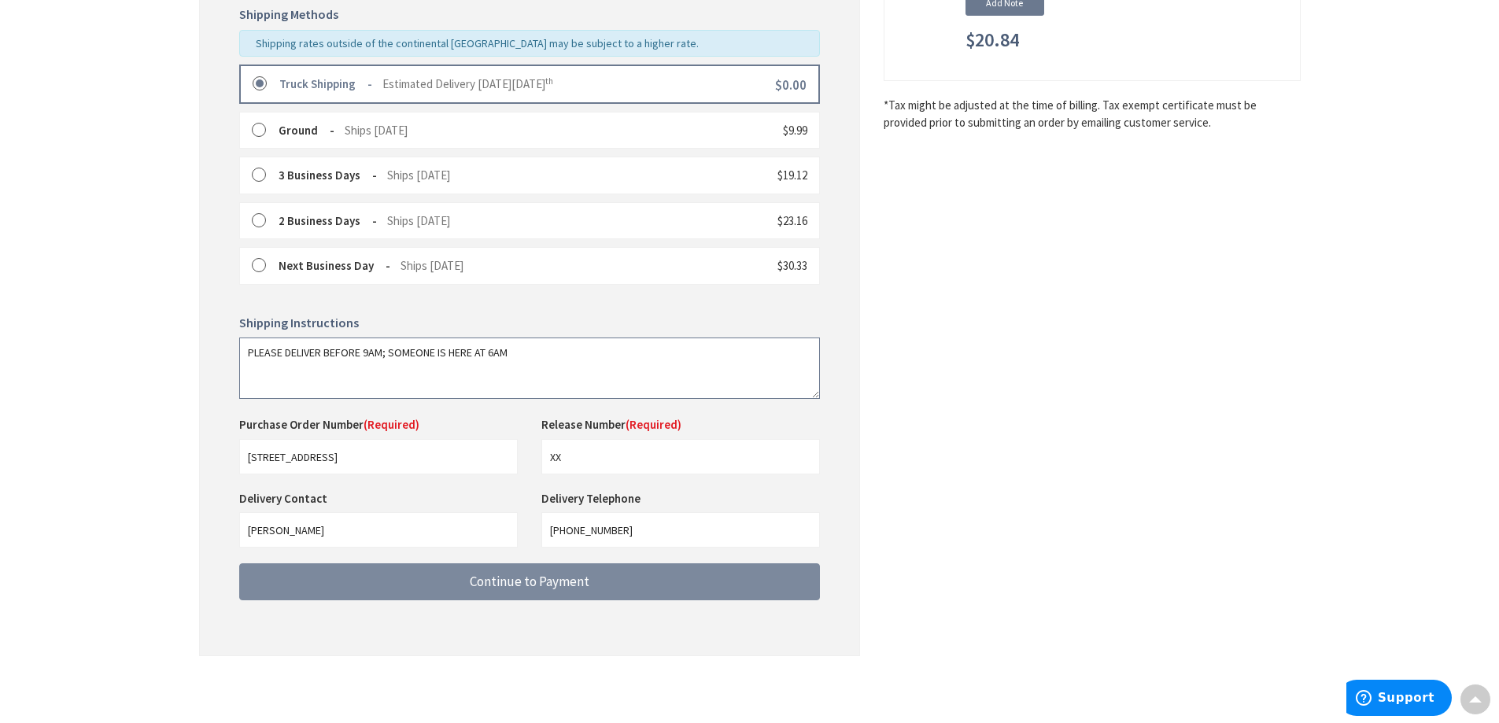
type textarea "PLEASE DELIVER BEFORE 9AM; SOMEONE IS HERE AT 6AM"
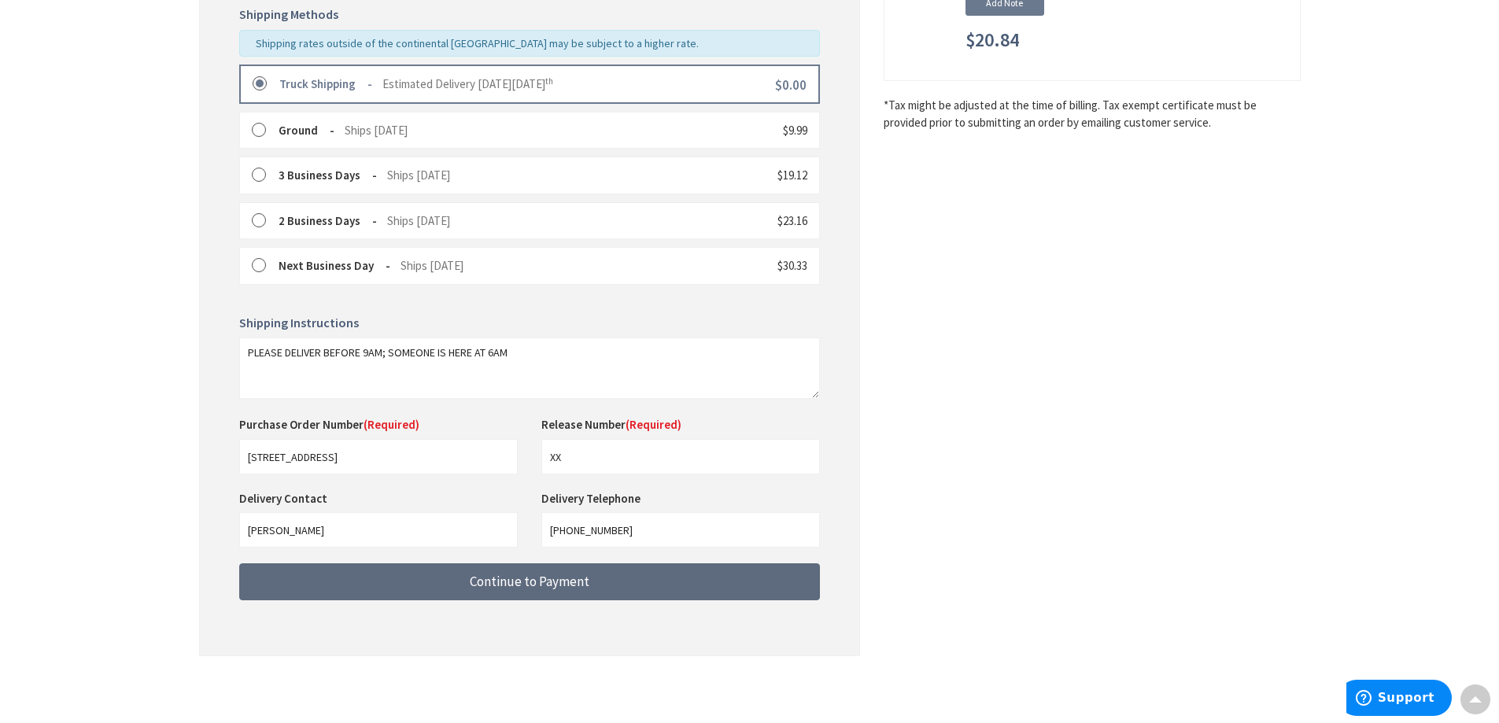
click at [522, 582] on span "Continue to Payment" at bounding box center [530, 581] width 120 height 17
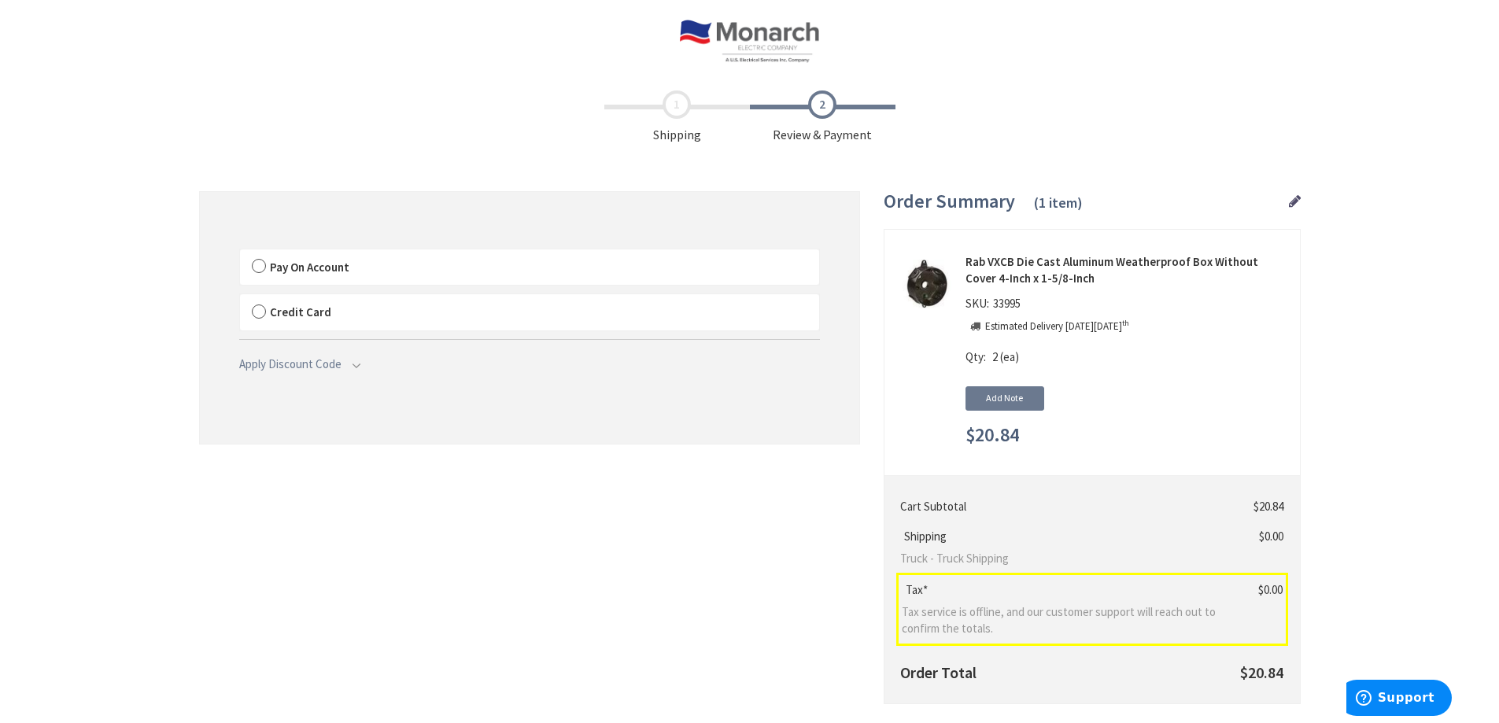
click at [308, 268] on span "Pay On Account" at bounding box center [309, 267] width 79 height 15
click at [240, 253] on input "Pay On Account" at bounding box center [240, 253] width 0 height 0
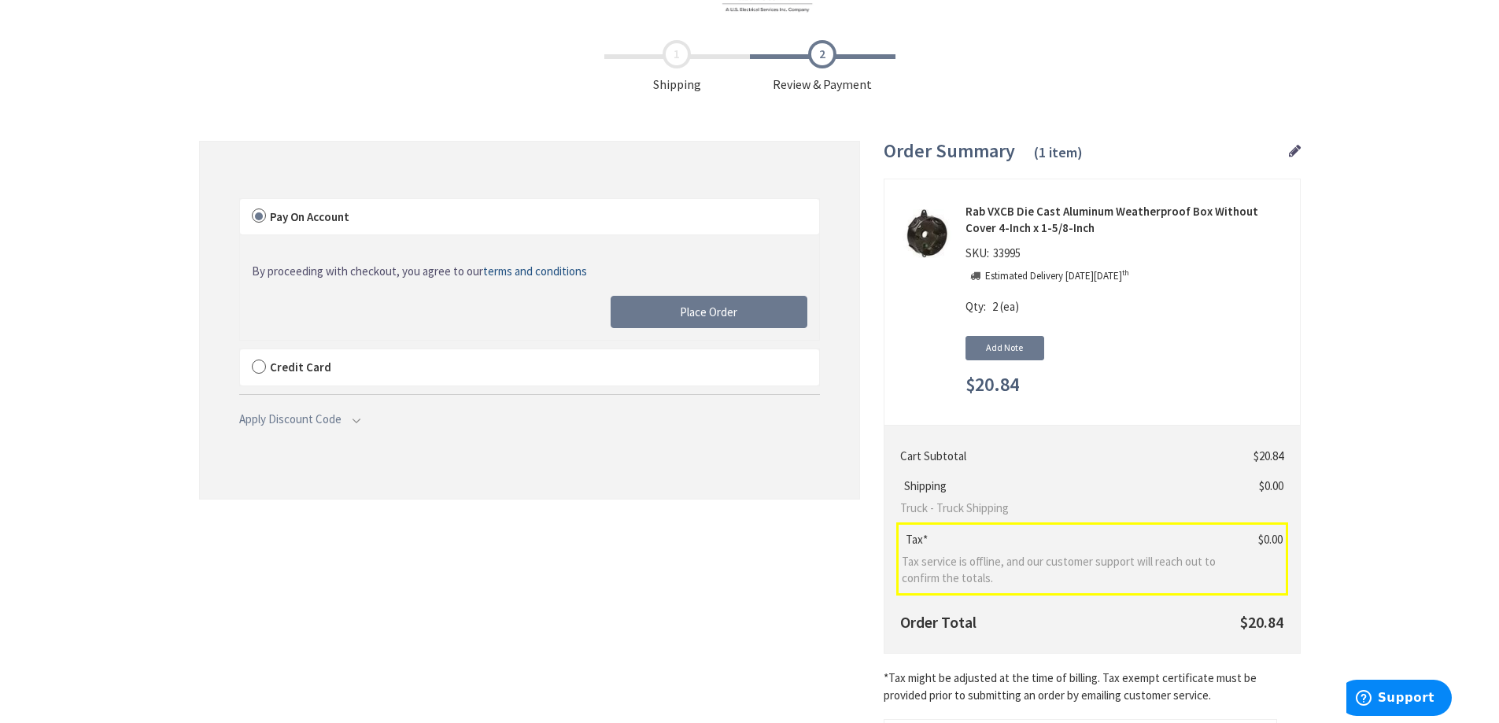
scroll to position [157, 0]
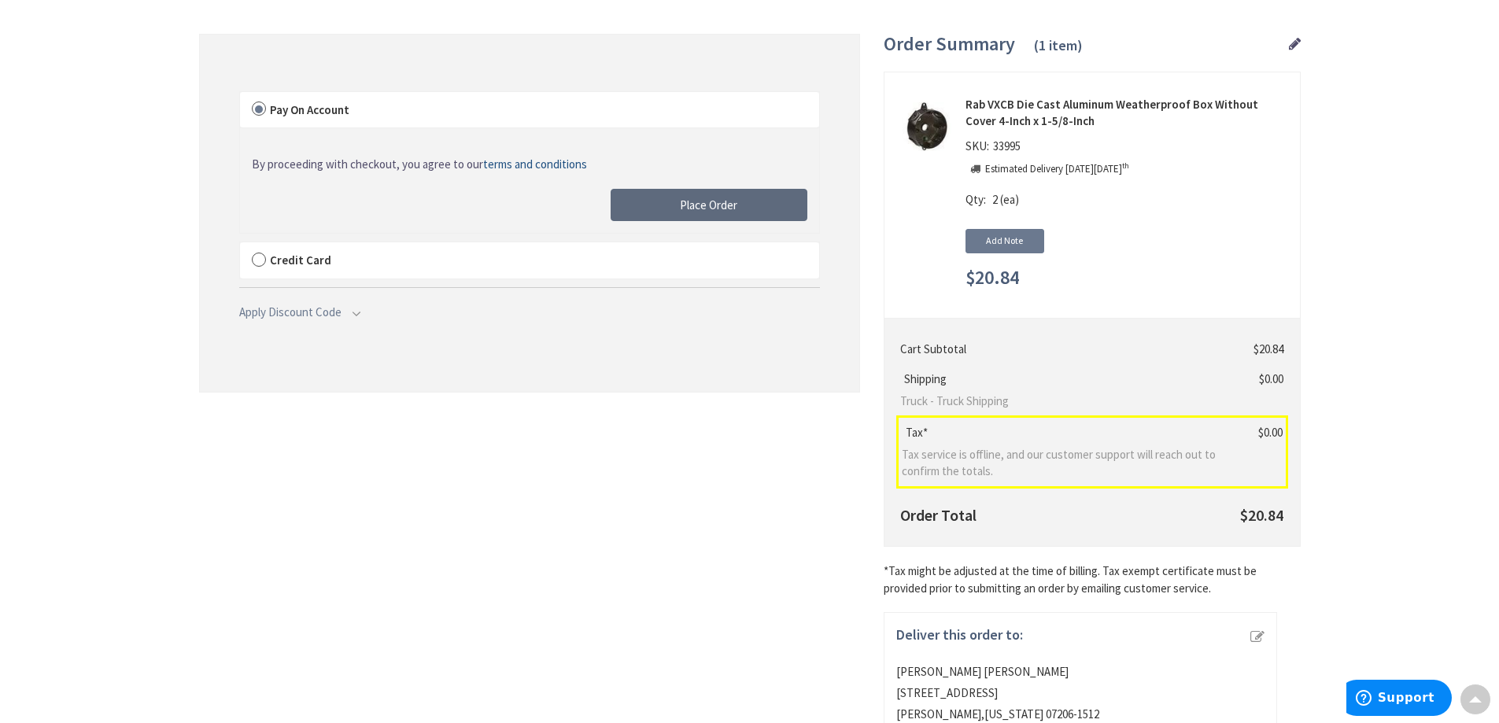
click at [700, 201] on span "Place Order" at bounding box center [708, 205] width 57 height 15
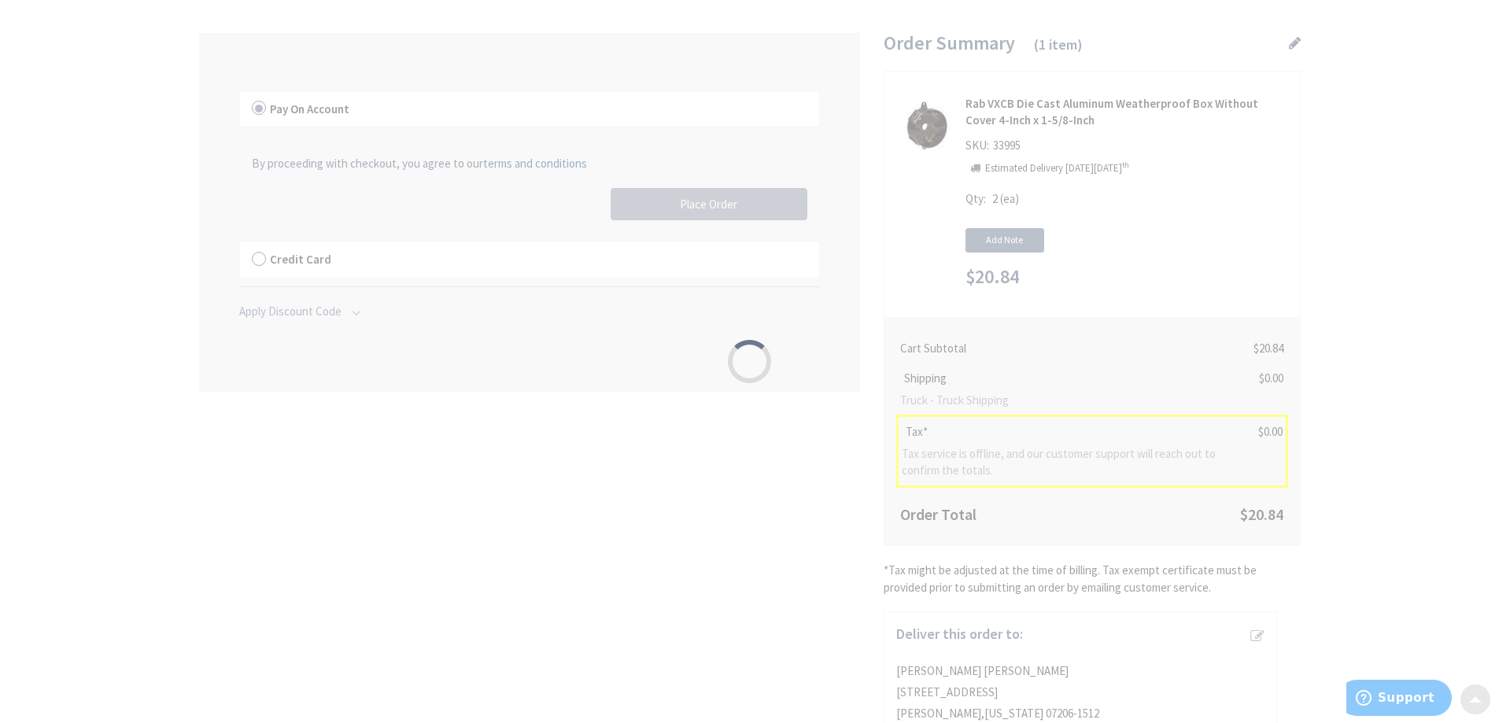
scroll to position [0, 0]
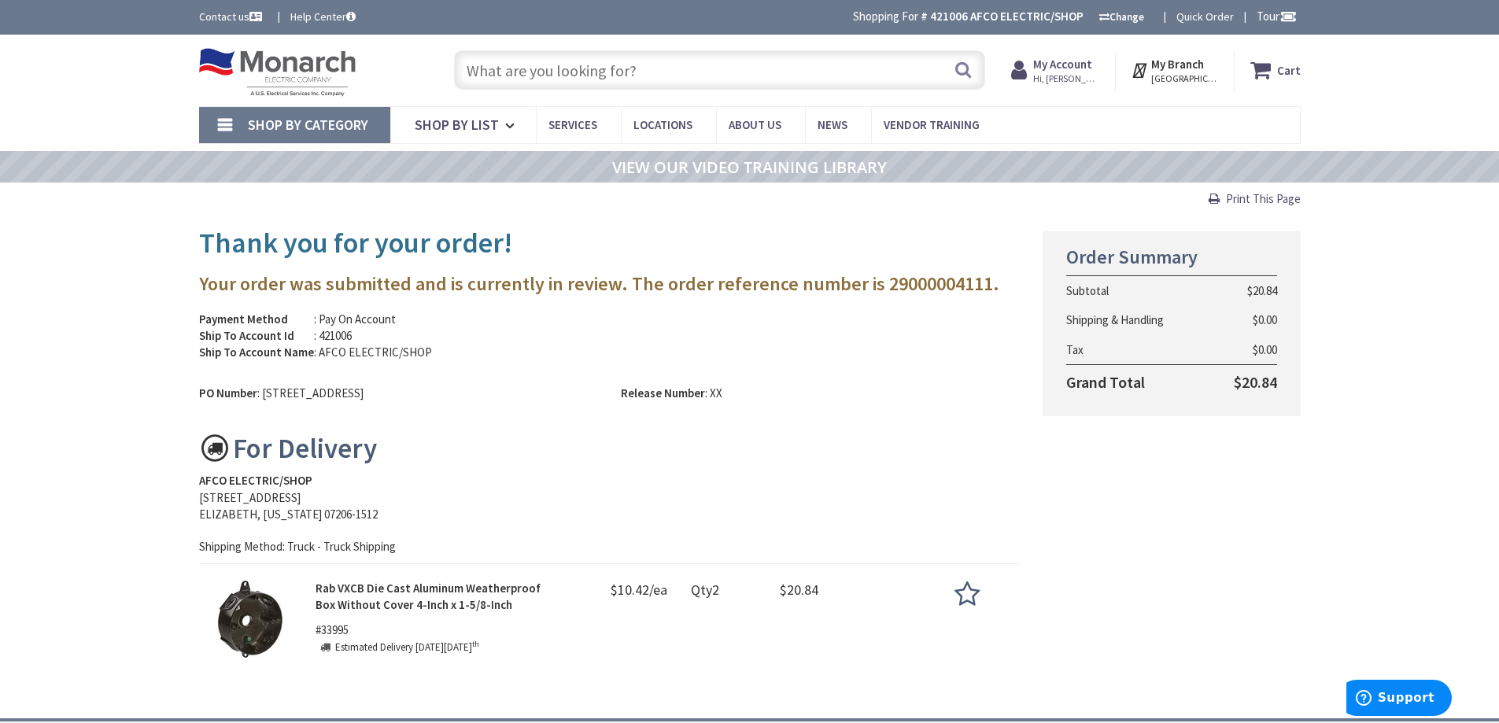
click at [1095, 76] on span "Hi, [PERSON_NAME]" at bounding box center [1066, 78] width 67 height 13
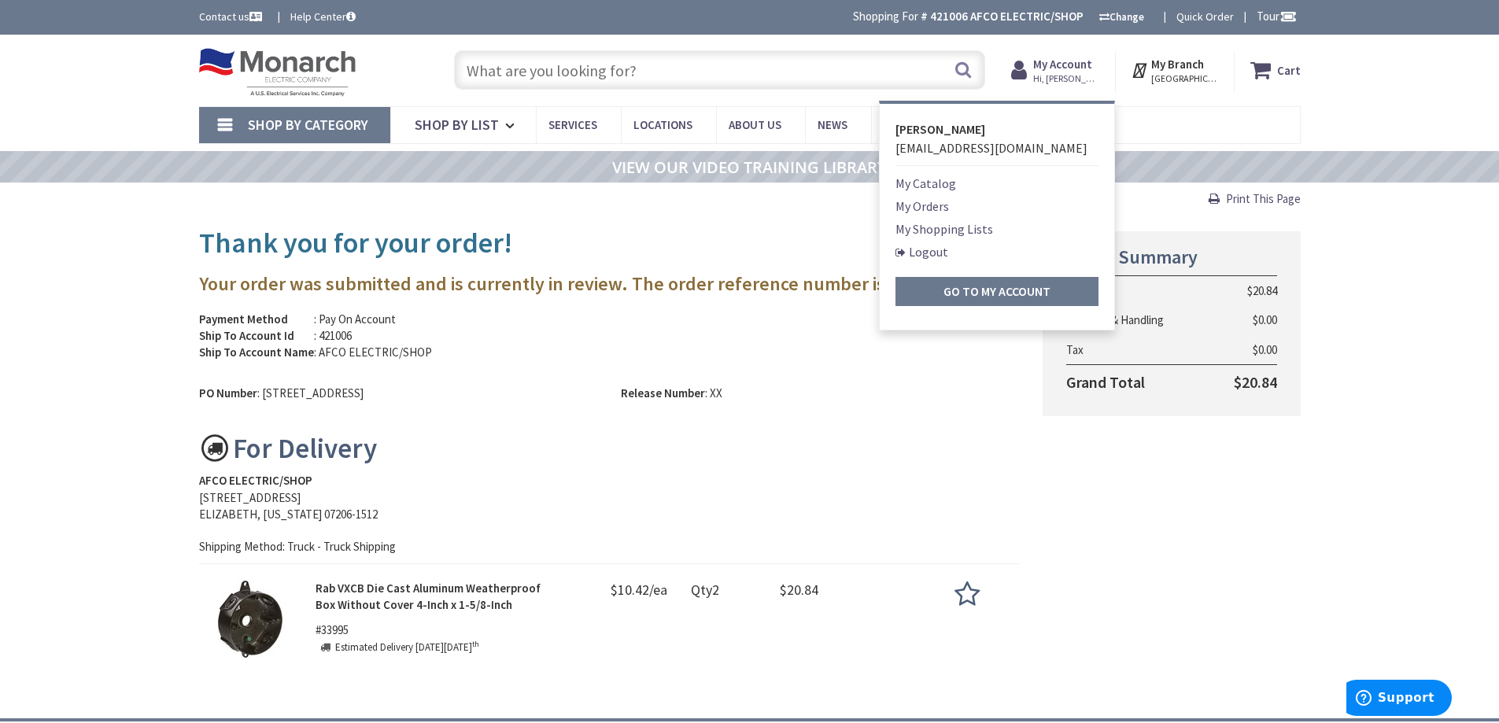
click at [939, 253] on link "Logout" at bounding box center [922, 251] width 53 height 19
